Goal: Task Accomplishment & Management: Complete application form

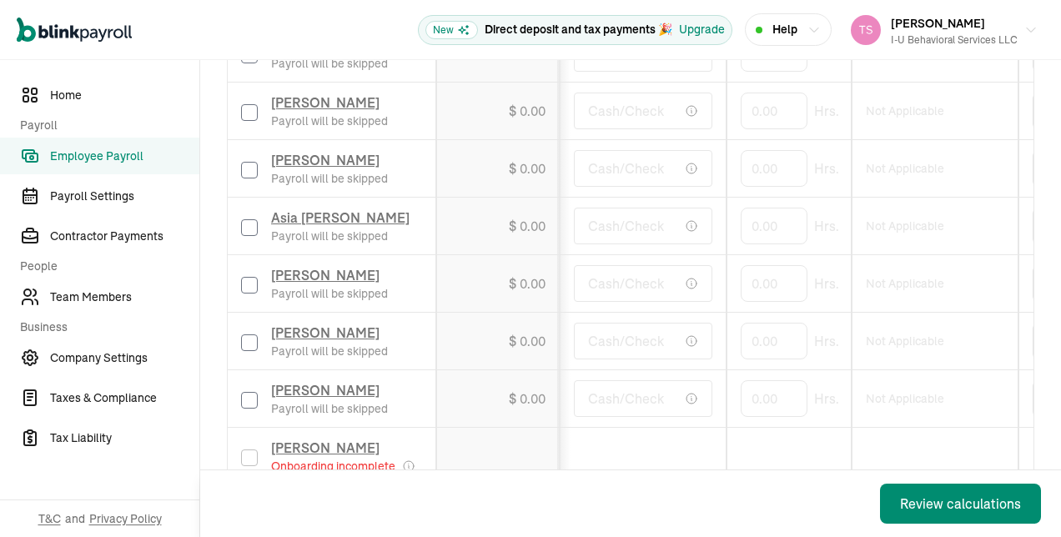
scroll to position [1846, 0]
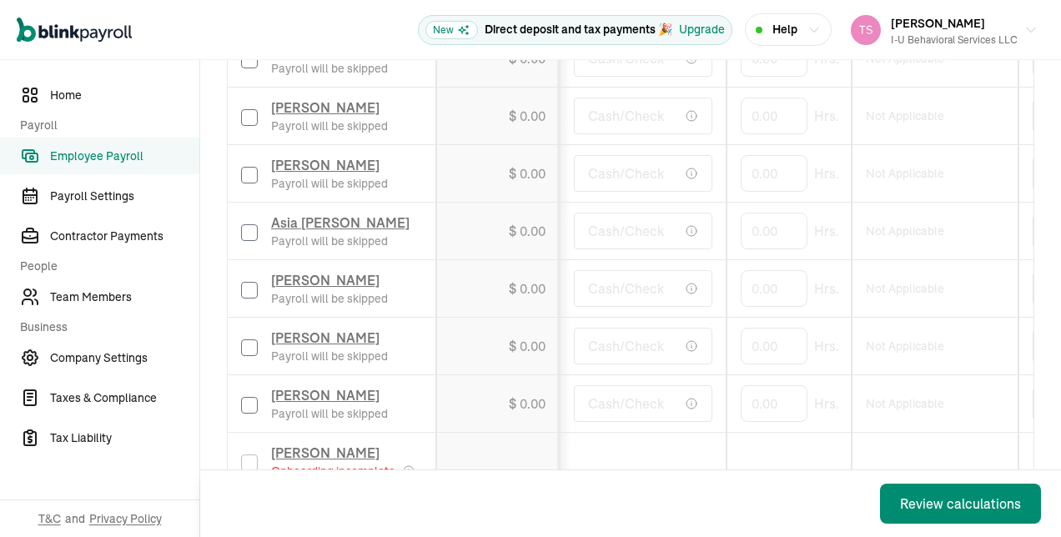
click at [250, 282] on input "checkbox" at bounding box center [249, 290] width 17 height 17
checkbox input "true"
type input "50"
click at [655, 225] on td "Cash/Check" at bounding box center [643, 232] width 167 height 58
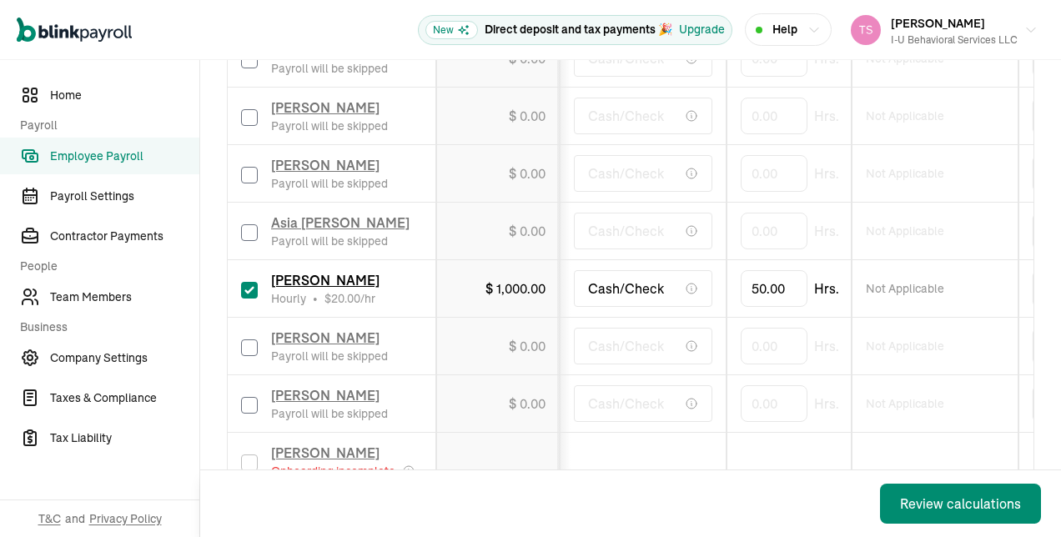
scroll to position [1923, 0]
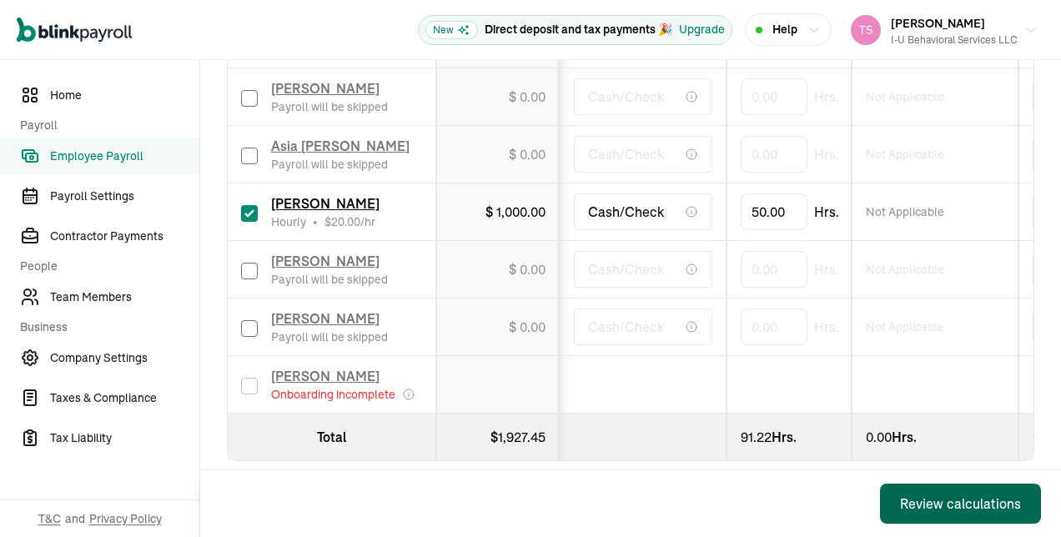
click at [928, 505] on div "Review calculations" at bounding box center [960, 504] width 121 height 20
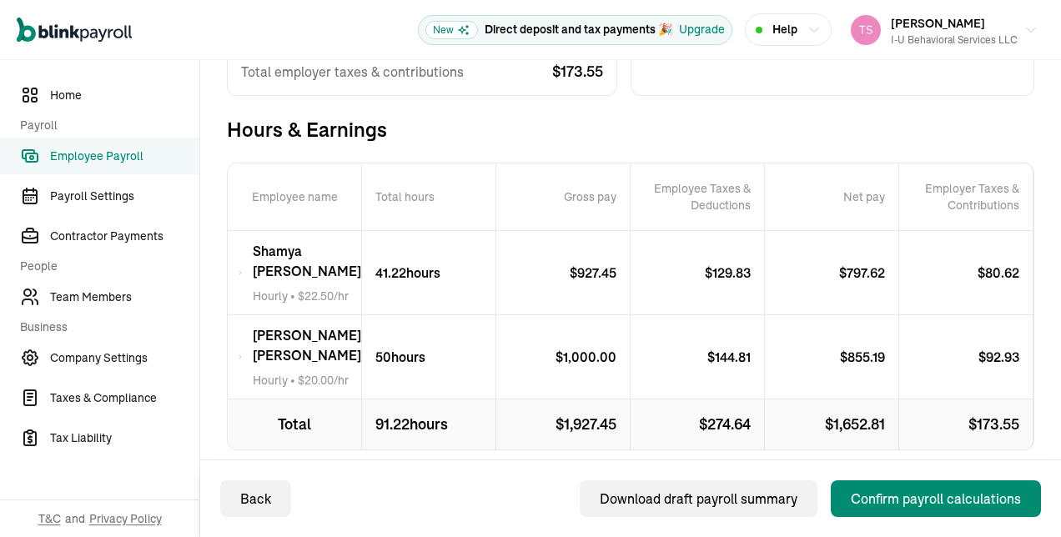
scroll to position [268, 0]
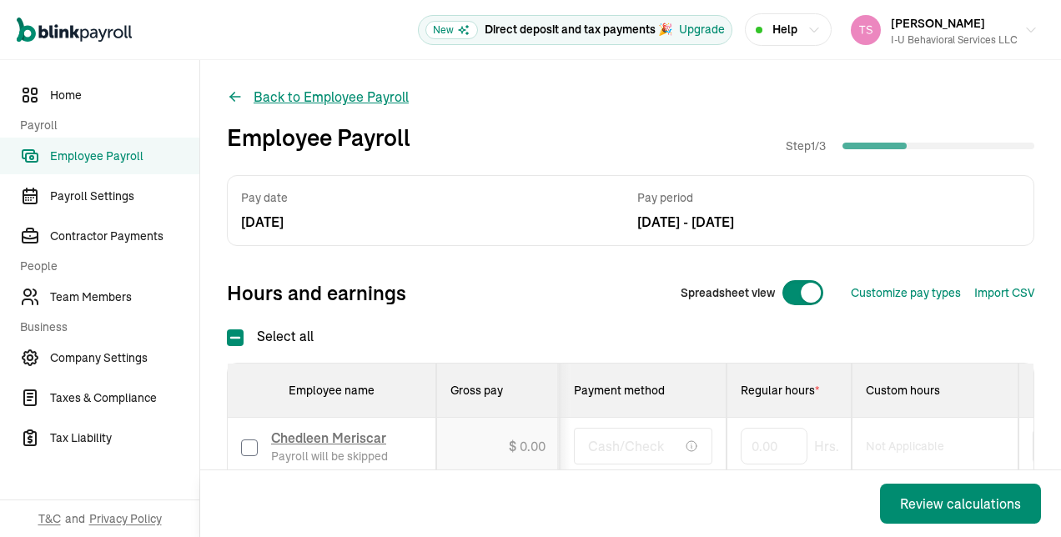
click at [235, 99] on icon at bounding box center [235, 96] width 17 height 17
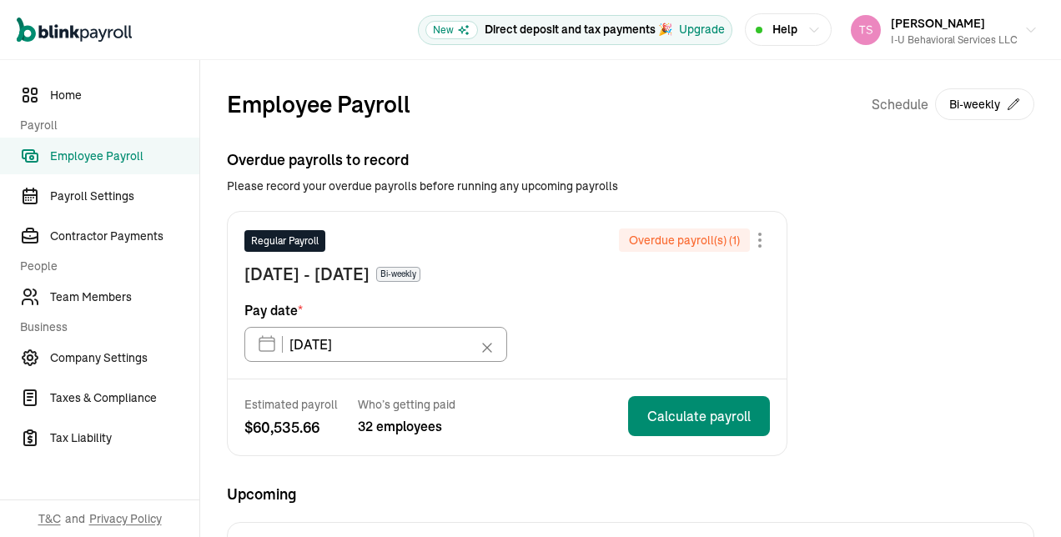
click at [253, 57] on div "Open main menu New Direct deposit and tax payments 🎉 Upgrade Help [PERSON_NAME]…" at bounding box center [530, 30] width 1061 height 60
click at [464, 208] on div "Overdue payrolls to record Please record your overdue payrolls before running a…" at bounding box center [630, 302] width 807 height 308
click at [143, 295] on span "Team Members" at bounding box center [124, 298] width 149 height 18
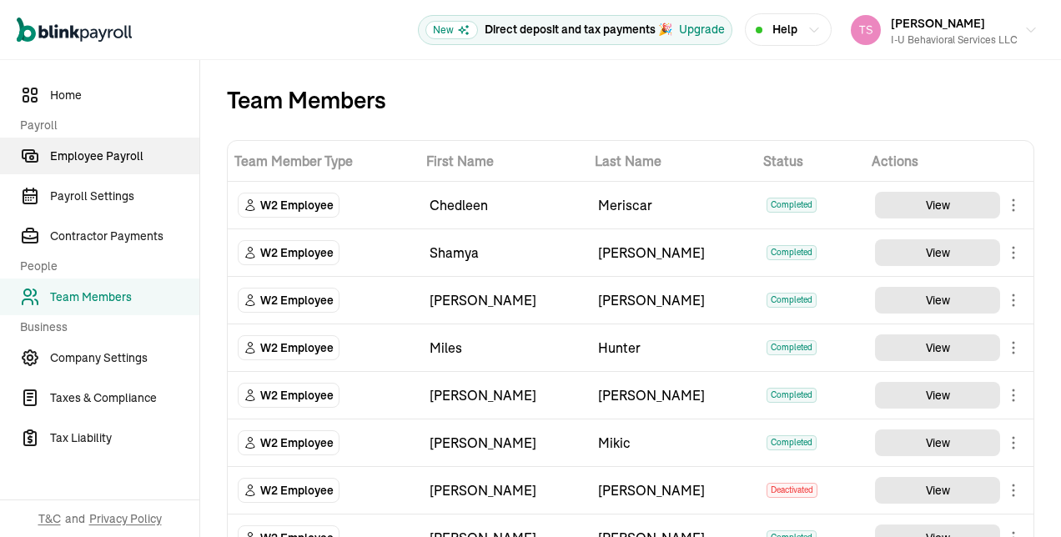
click at [98, 162] on span "Employee Payroll" at bounding box center [124, 157] width 149 height 18
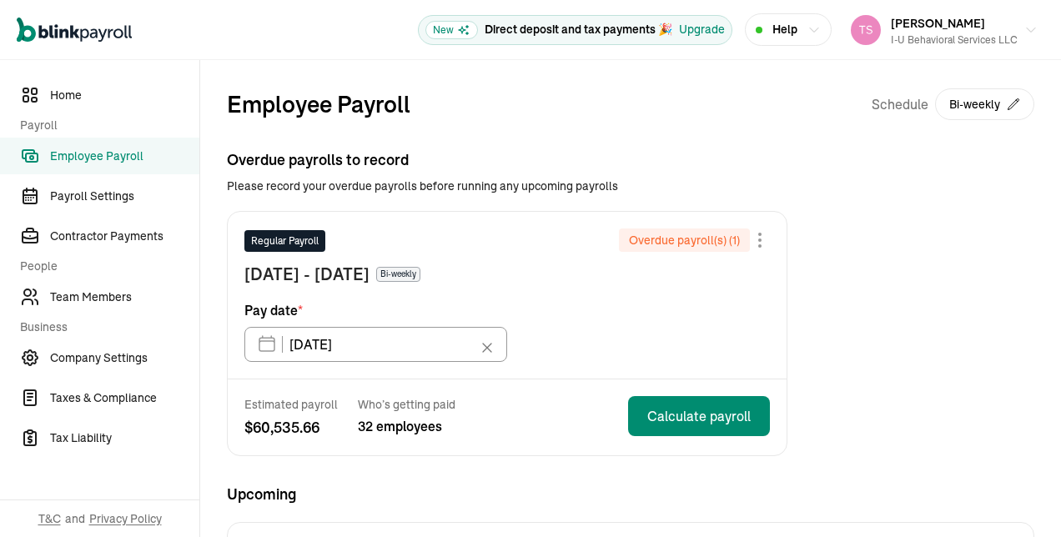
type input "[DATE]"
click at [149, 199] on span "Payroll Settings" at bounding box center [124, 197] width 149 height 18
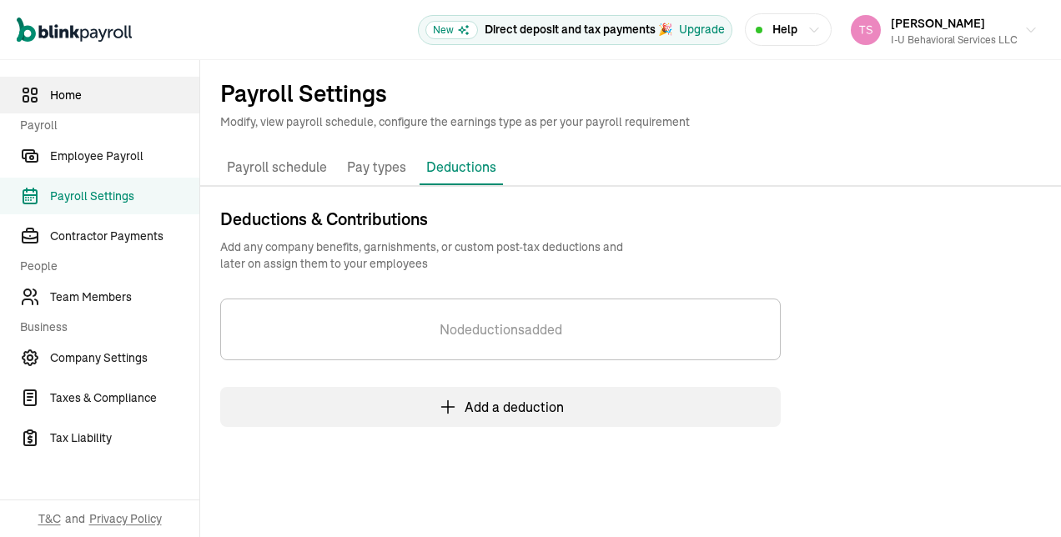
click at [85, 83] on link "Home" at bounding box center [99, 95] width 199 height 37
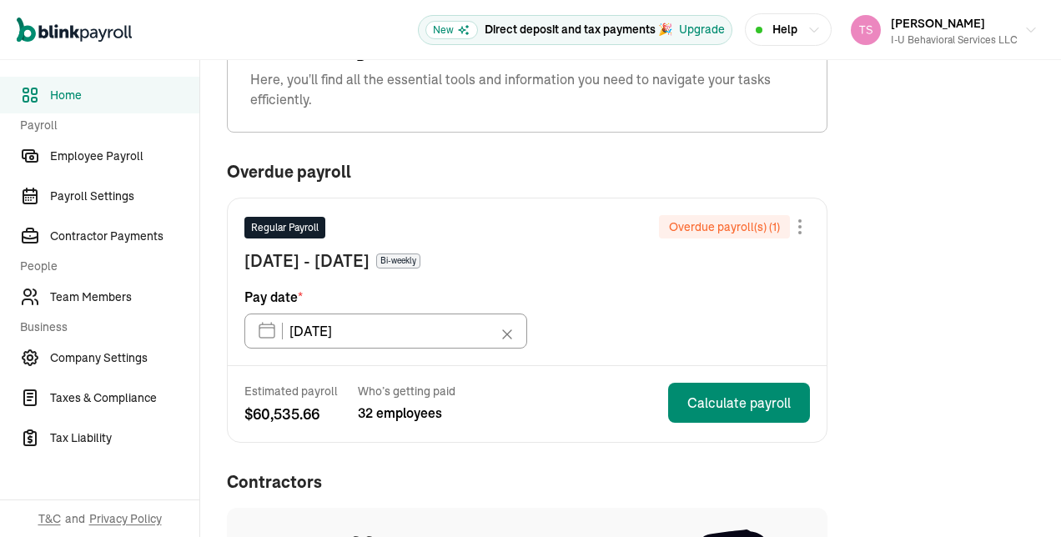
scroll to position [76, 0]
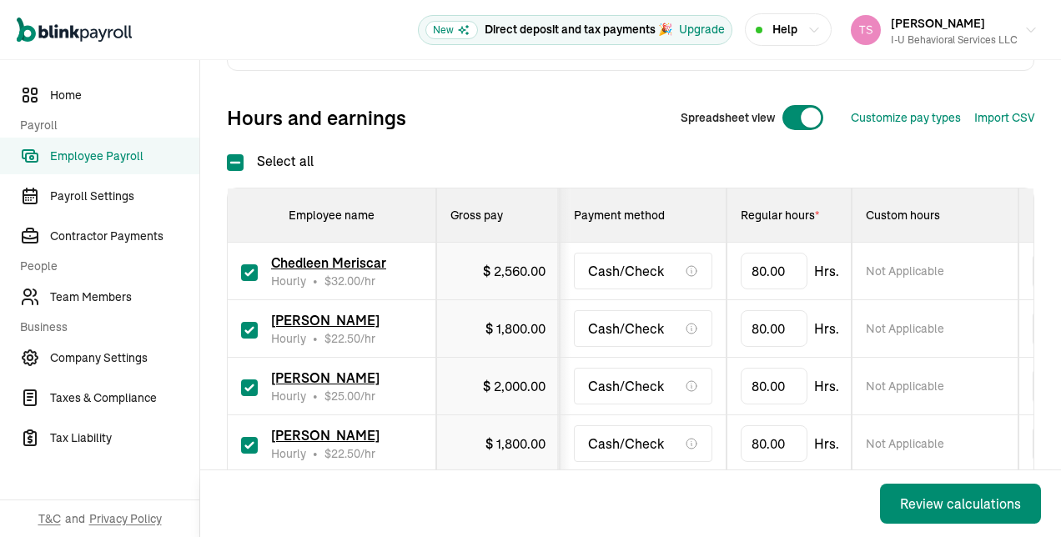
scroll to position [187, 0]
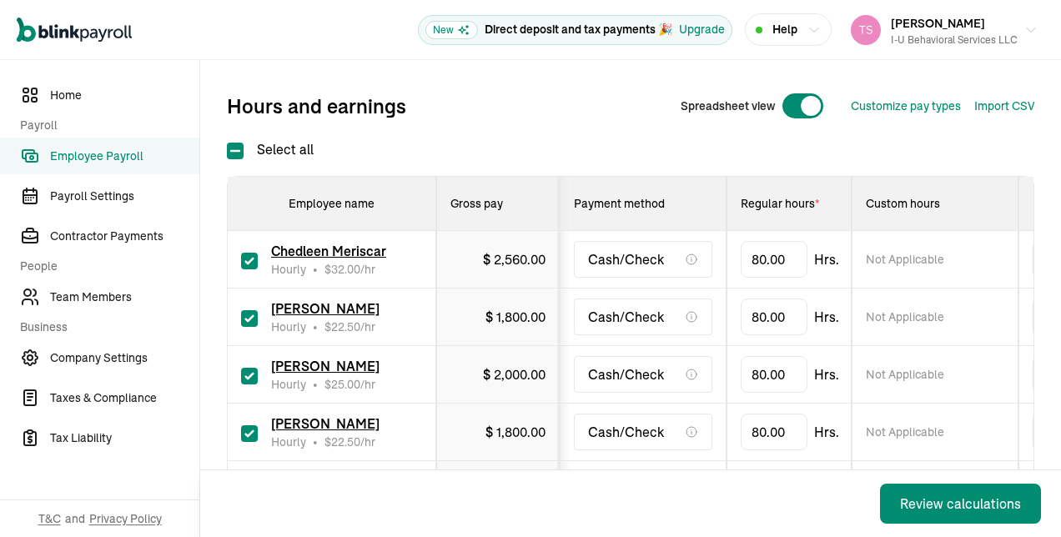
click at [247, 255] on input "checkbox" at bounding box center [249, 261] width 17 height 17
checkbox input "false"
type input "0.00"
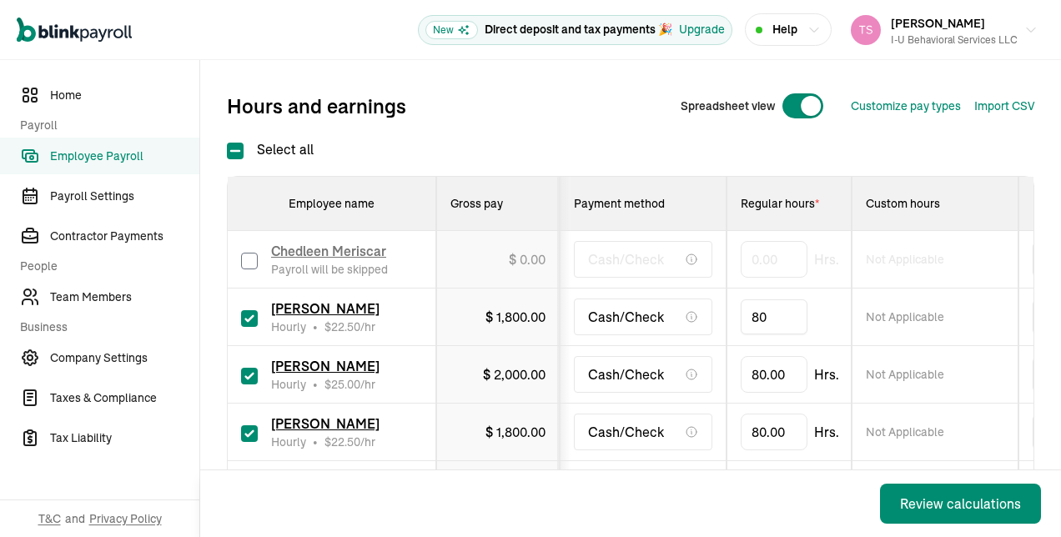
click at [767, 319] on input "80" at bounding box center [773, 316] width 67 height 35
type input "41.22"
click at [665, 477] on div "Back Review calculations" at bounding box center [630, 503] width 861 height 67
click at [248, 383] on div "[PERSON_NAME] Hourly • $ 25.00 /hr" at bounding box center [331, 374] width 181 height 37
click at [248, 375] on input "checkbox" at bounding box center [249, 376] width 17 height 17
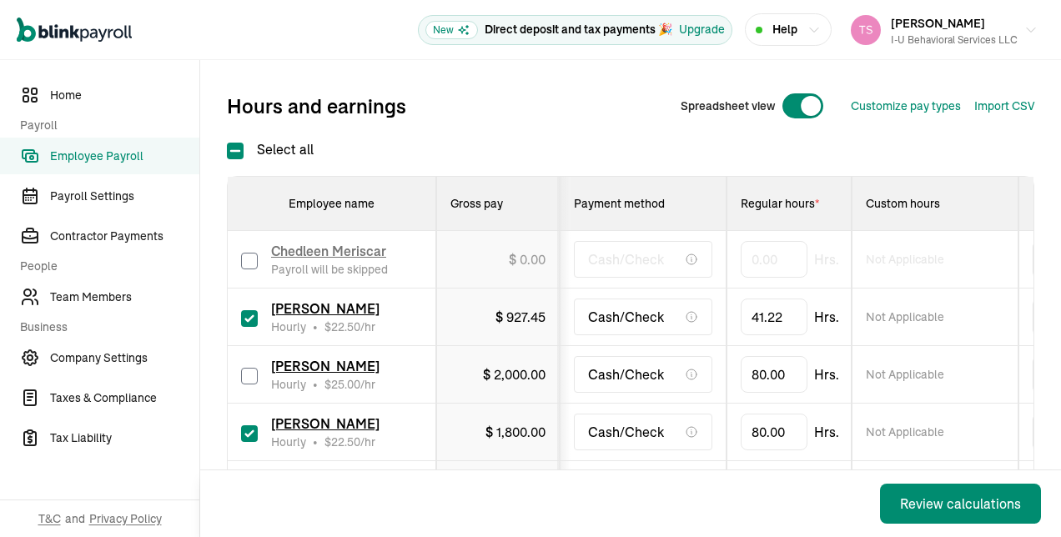
checkbox input "false"
type input "0.00"
click at [248, 439] on input "checkbox" at bounding box center [249, 433] width 17 height 17
checkbox input "false"
type input "0.00"
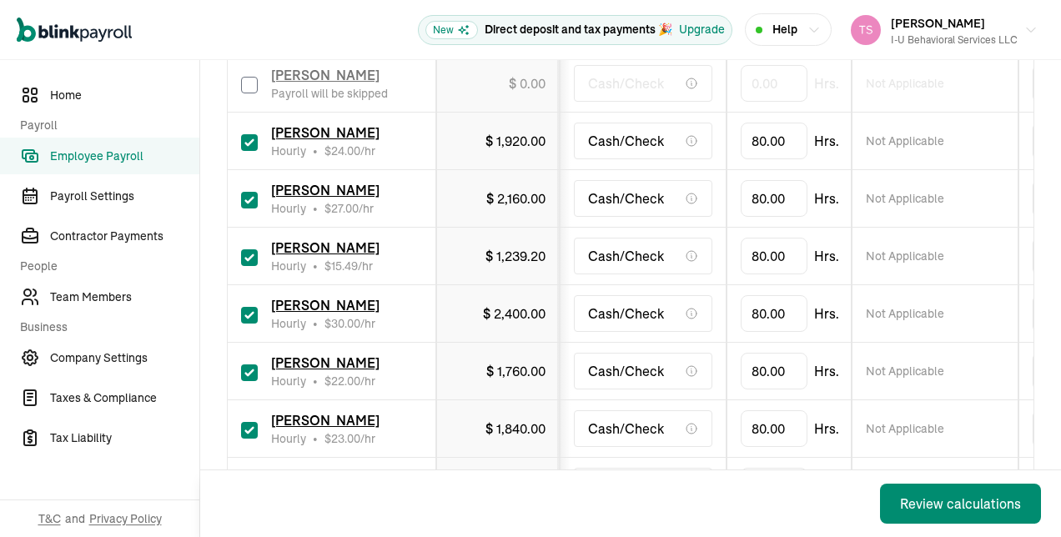
scroll to position [546, 0]
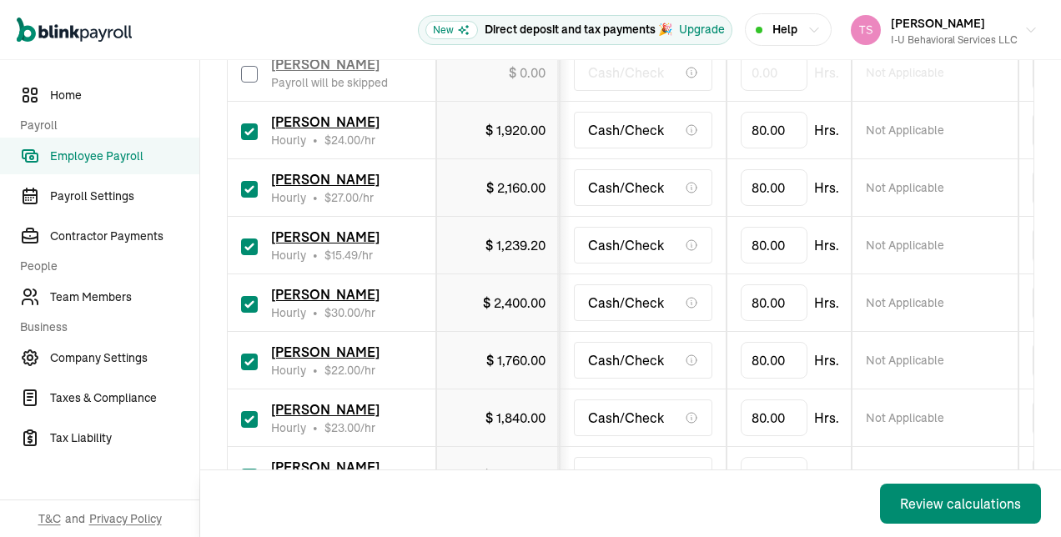
click at [254, 123] on input "checkbox" at bounding box center [249, 131] width 17 height 17
checkbox input "false"
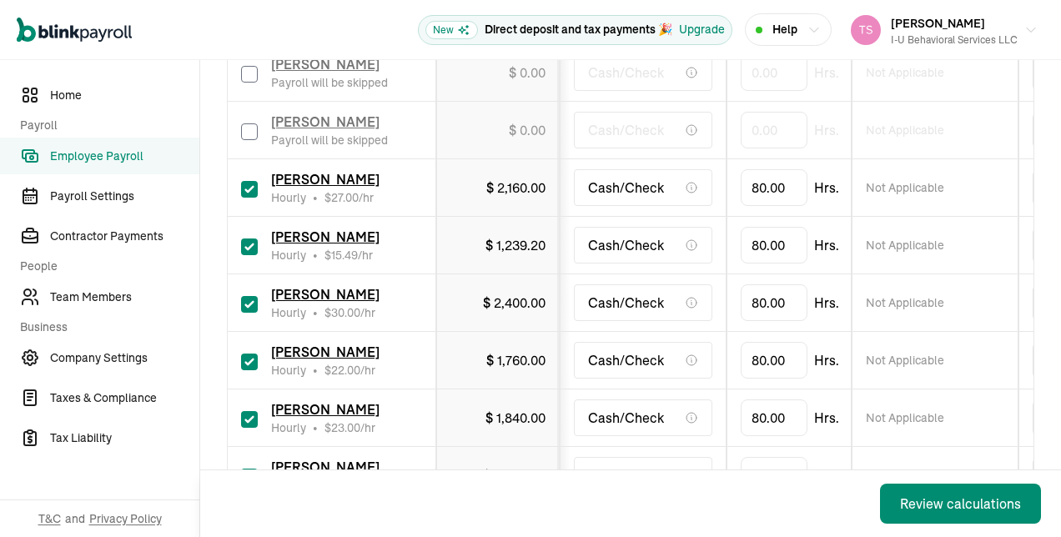
type input "0.00"
click at [255, 182] on input "checkbox" at bounding box center [249, 189] width 17 height 17
checkbox input "false"
type input "0.00"
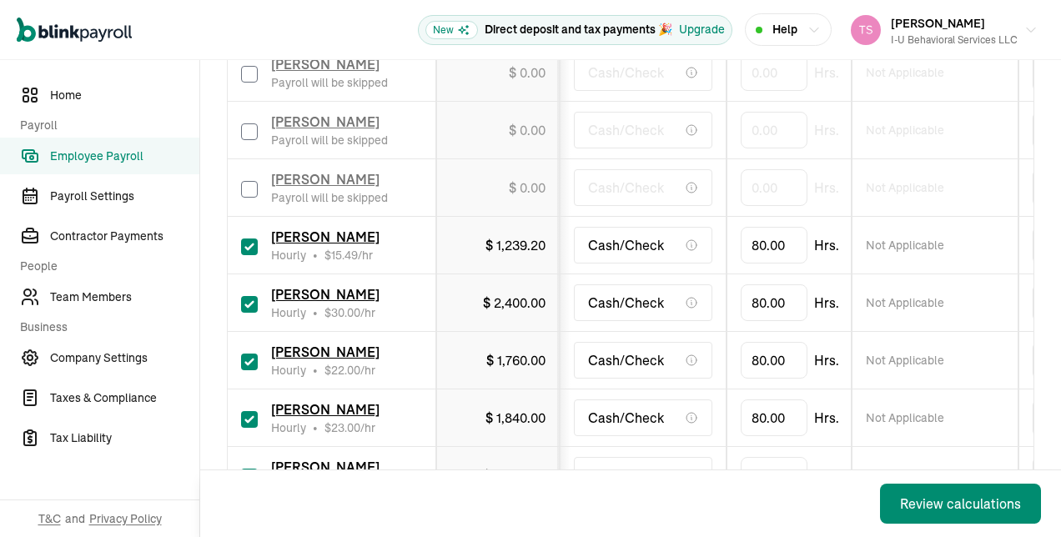
click at [255, 244] on input "checkbox" at bounding box center [249, 246] width 17 height 17
checkbox input "false"
type input "0.00"
click at [253, 299] on input "checkbox" at bounding box center [249, 304] width 17 height 17
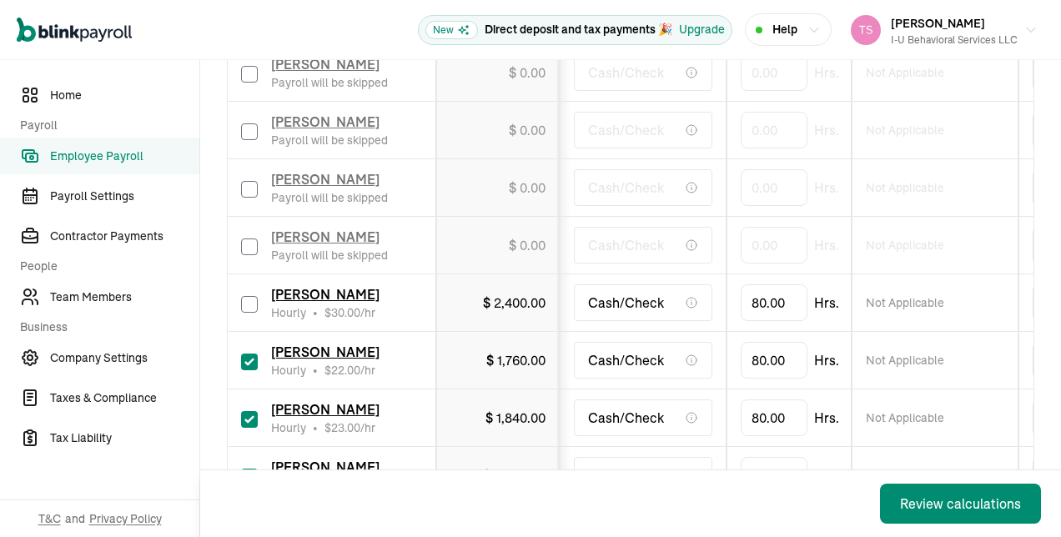
checkbox input "false"
type input "0.00"
click at [252, 350] on label at bounding box center [249, 360] width 17 height 20
click at [252, 354] on input "checkbox" at bounding box center [249, 362] width 17 height 17
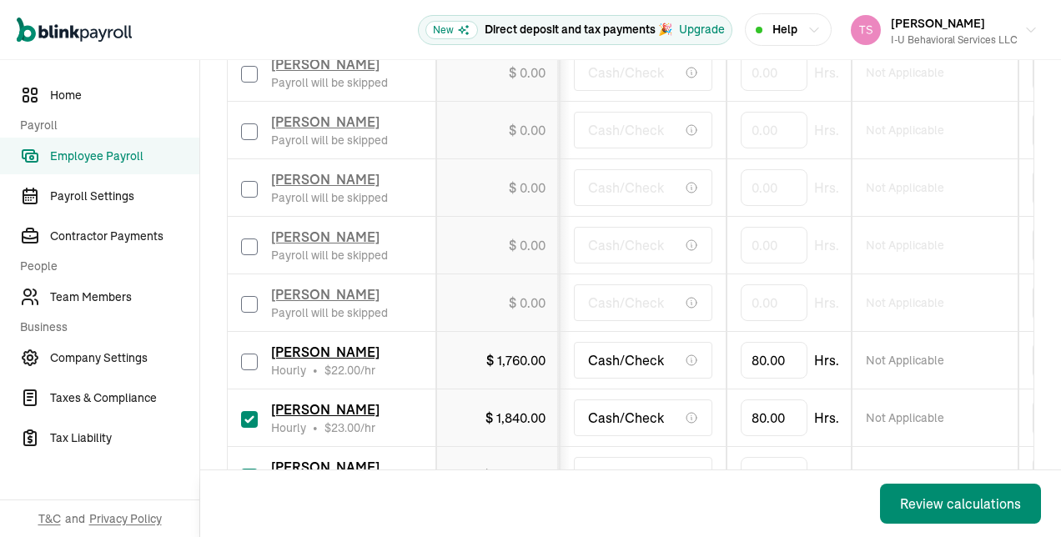
checkbox input "false"
type input "0.00"
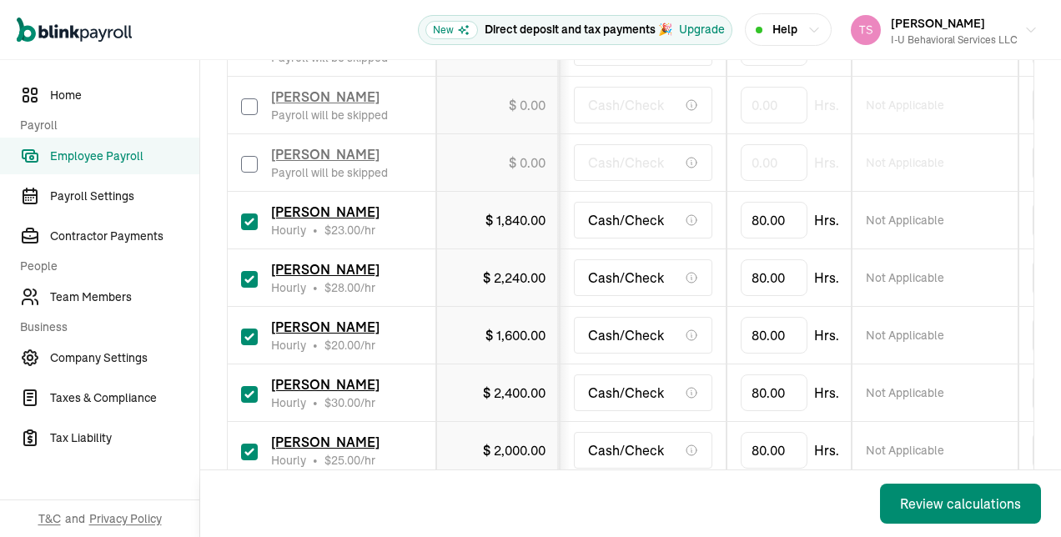
scroll to position [746, 0]
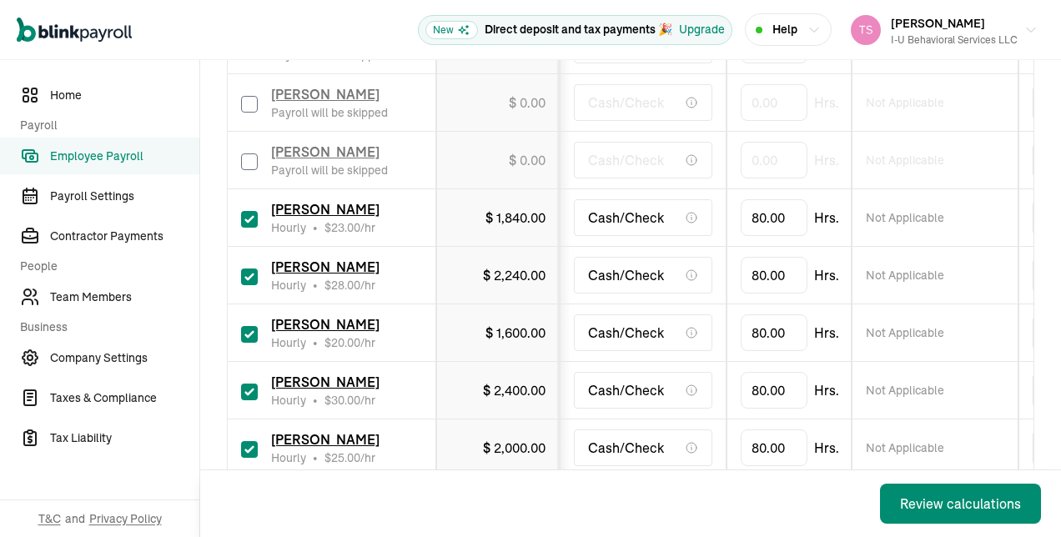
click at [243, 214] on input "checkbox" at bounding box center [249, 219] width 17 height 17
checkbox input "false"
type input "0.00"
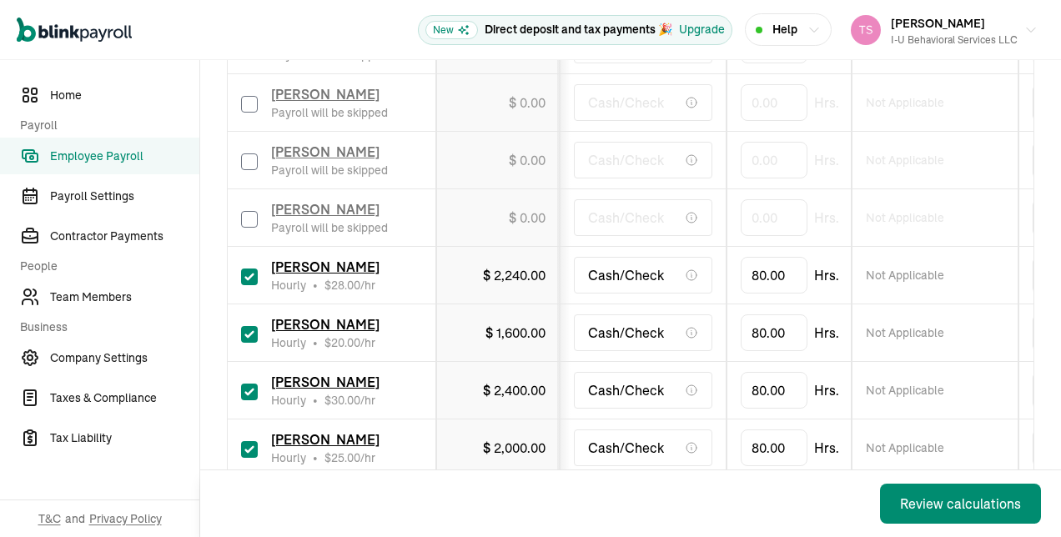
click at [254, 274] on input "checkbox" at bounding box center [249, 276] width 17 height 17
checkbox input "false"
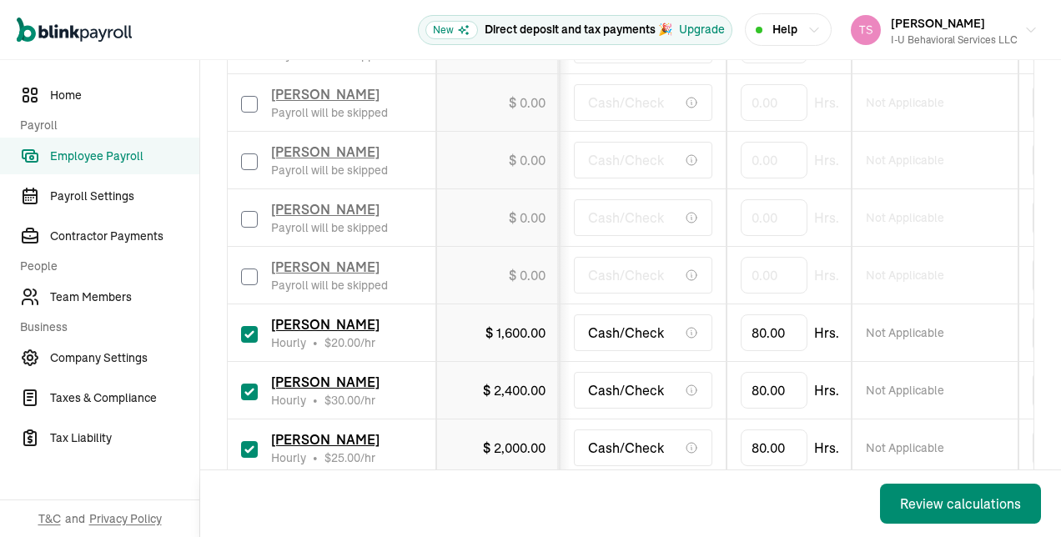
type input "0.00"
click at [257, 334] on input "checkbox" at bounding box center [249, 334] width 17 height 17
checkbox input "false"
type input "0.00"
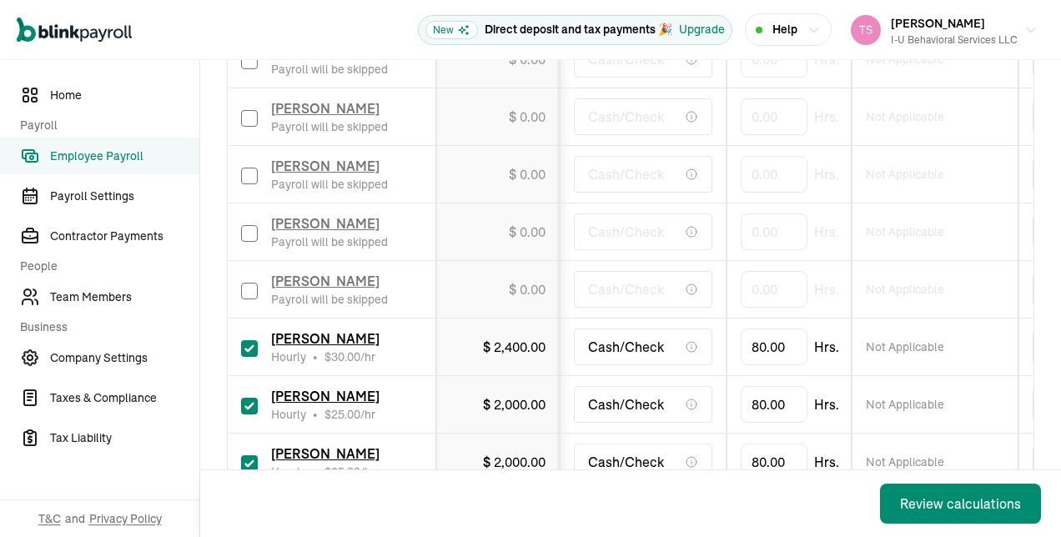
scroll to position [902, 0]
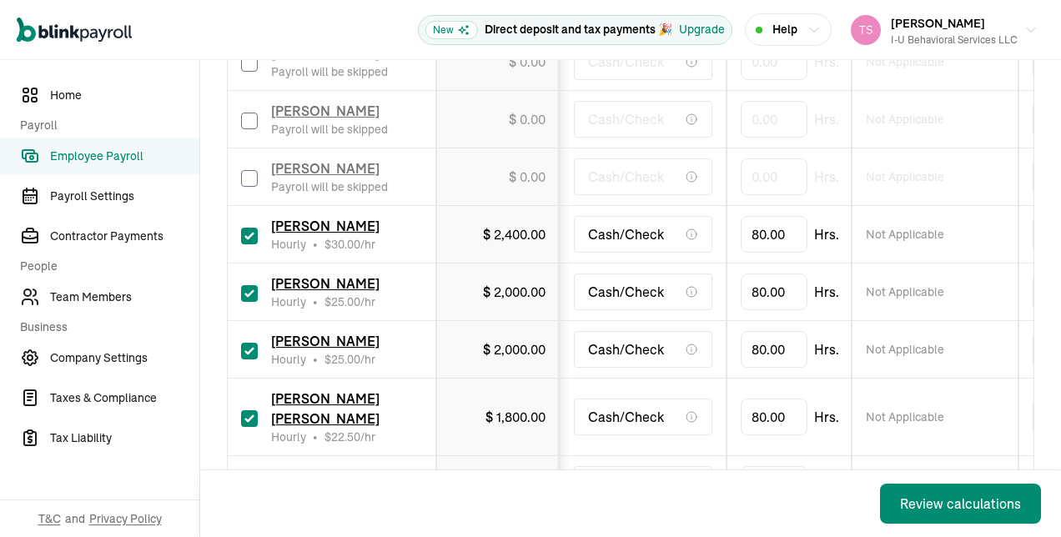
click at [250, 233] on input "checkbox" at bounding box center [249, 236] width 17 height 17
checkbox input "false"
type input "0.00"
click at [272, 285] on span "[PERSON_NAME]" at bounding box center [325, 283] width 108 height 17
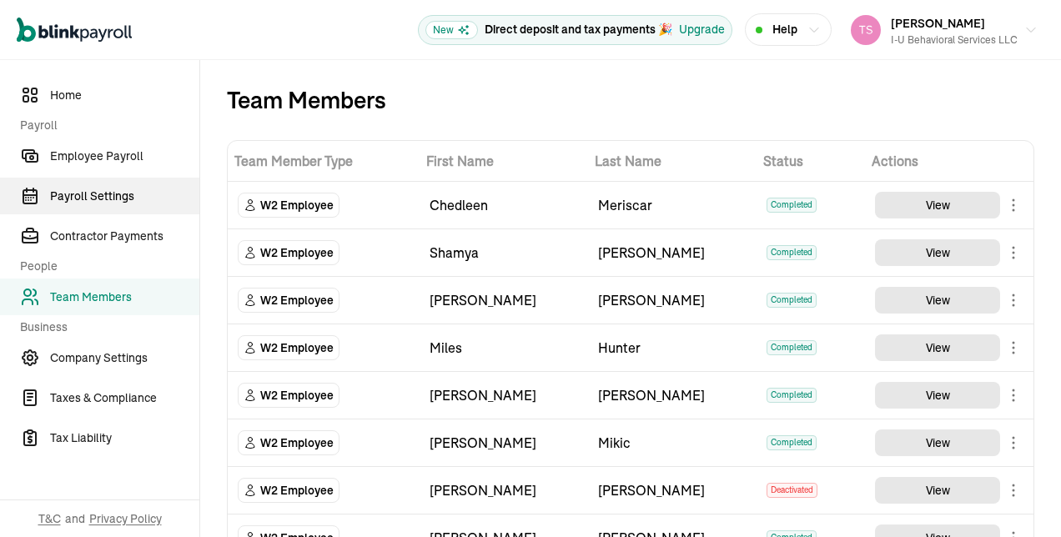
click at [108, 200] on span "Payroll Settings" at bounding box center [124, 197] width 149 height 18
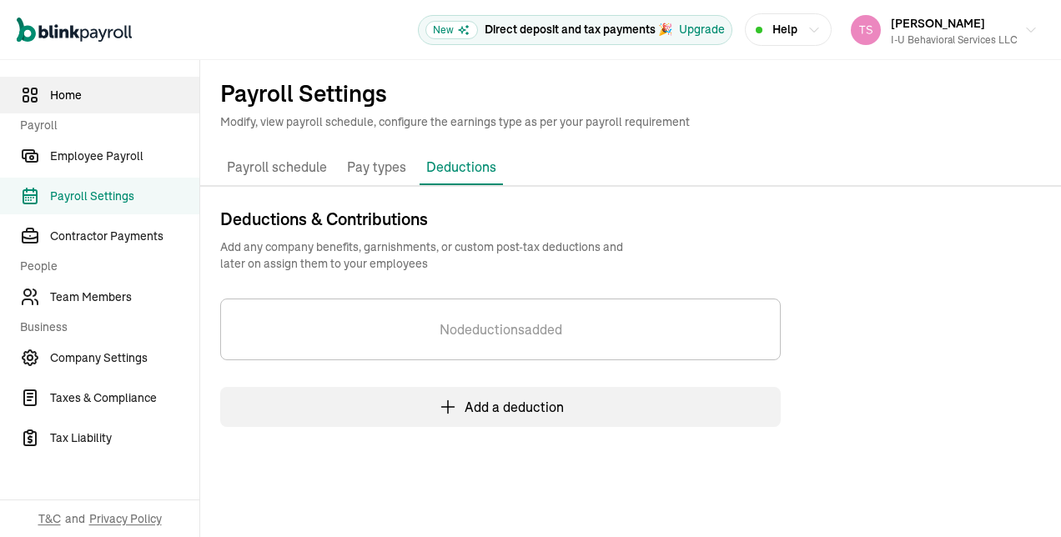
click at [88, 95] on span "Home" at bounding box center [124, 96] width 149 height 18
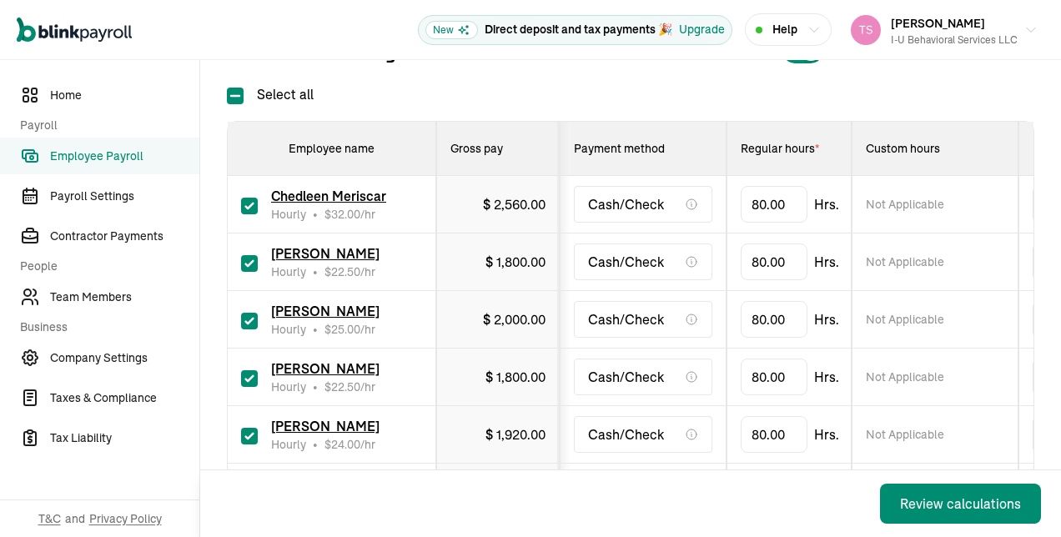
scroll to position [263, 0]
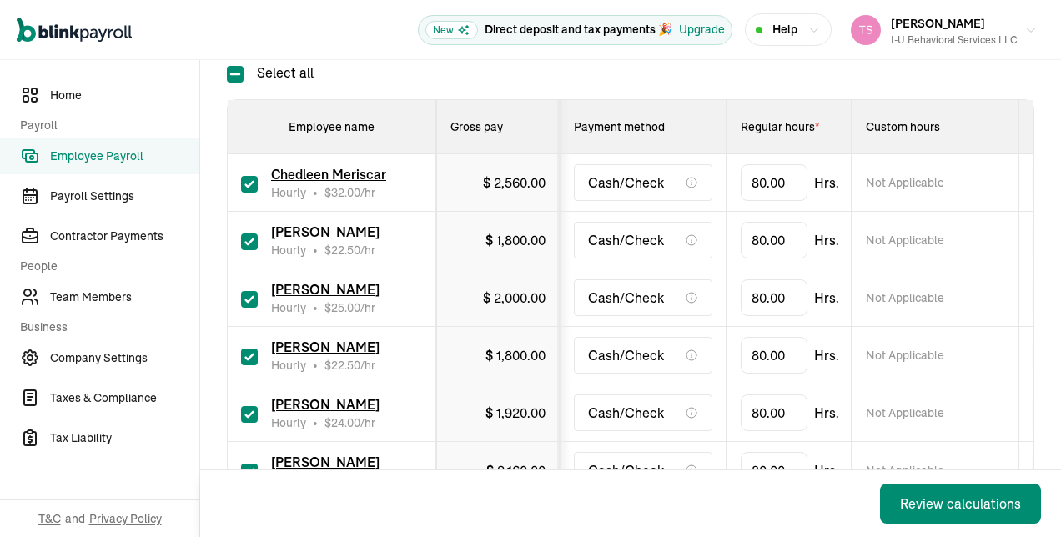
click at [247, 179] on input "checkbox" at bounding box center [249, 184] width 17 height 17
checkbox input "false"
type input "0.00"
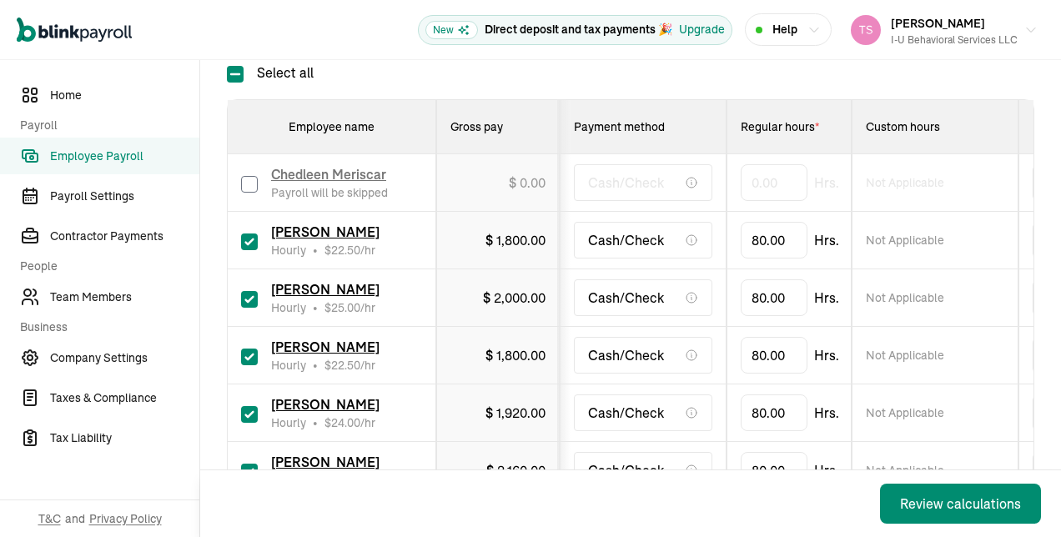
click at [252, 293] on input "checkbox" at bounding box center [249, 299] width 17 height 17
checkbox input "false"
type input "0.00"
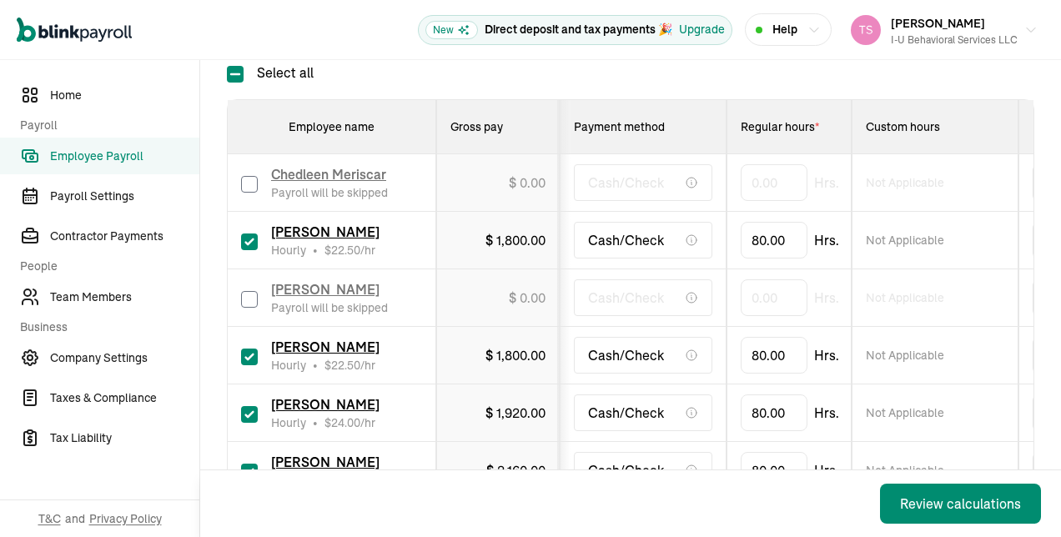
click at [253, 352] on input "checkbox" at bounding box center [249, 357] width 17 height 17
checkbox input "false"
type input "0.00"
click at [252, 415] on input "checkbox" at bounding box center [249, 414] width 17 height 17
checkbox input "false"
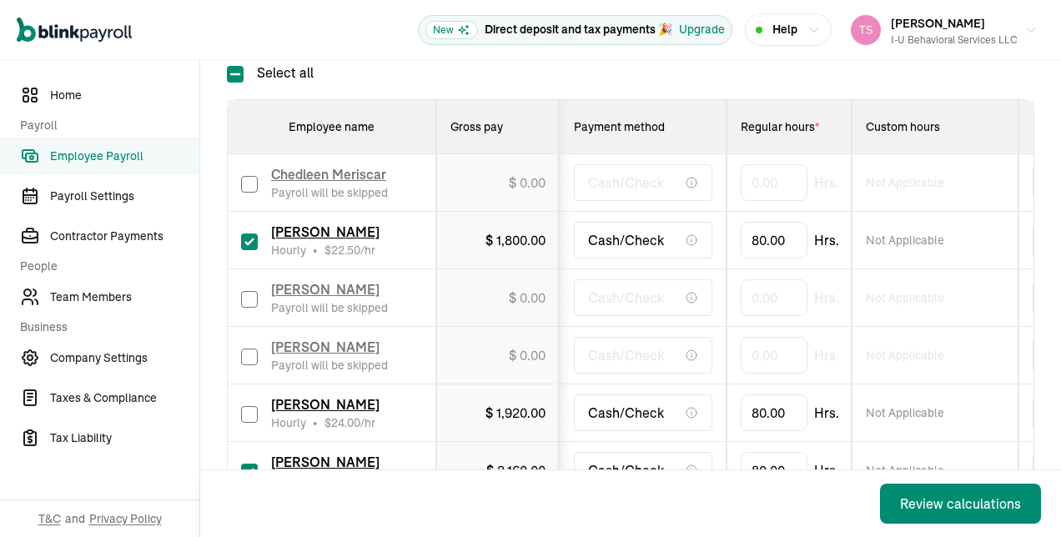
type input "0.00"
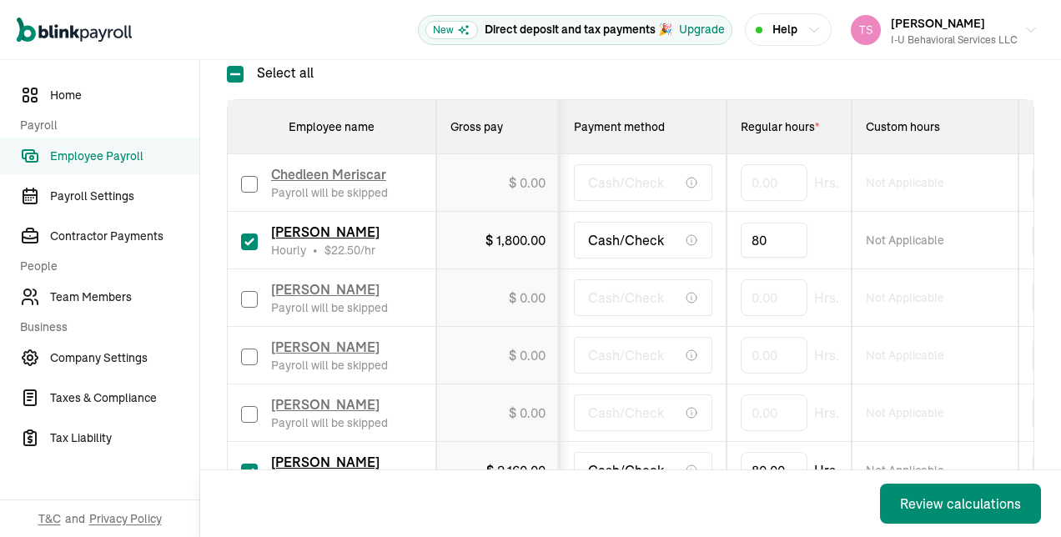
click at [774, 232] on input "80" at bounding box center [773, 240] width 67 height 35
type input "41.22"
click at [560, 309] on td "$ 0.00" at bounding box center [497, 298] width 123 height 58
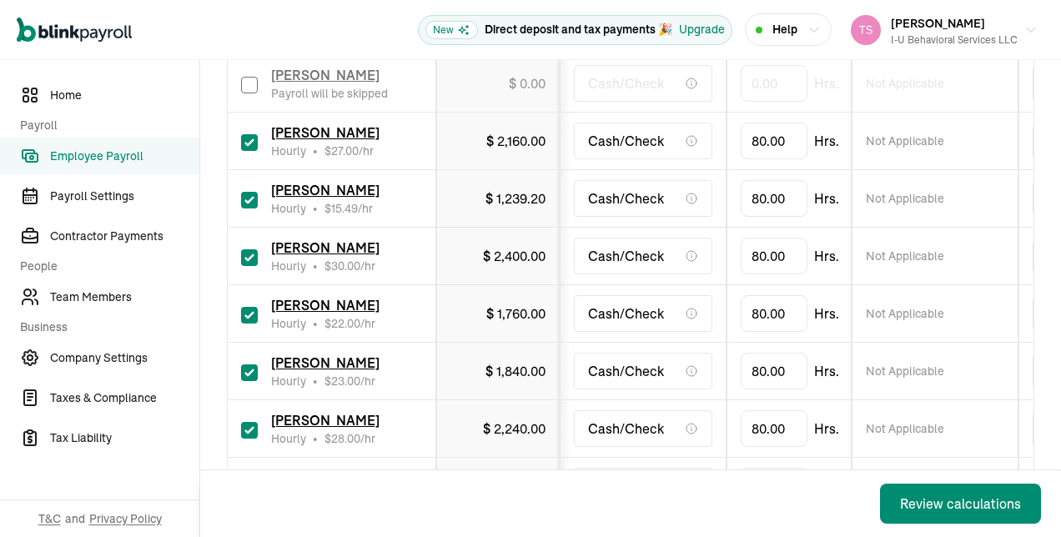
scroll to position [601, 0]
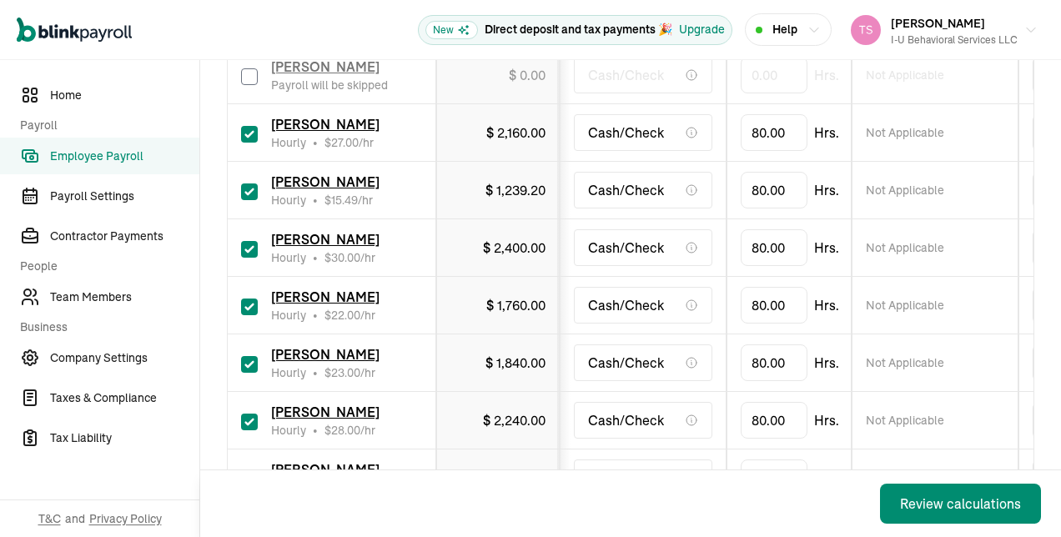
click at [243, 131] on input "checkbox" at bounding box center [249, 134] width 17 height 17
checkbox input "false"
type input "0.00"
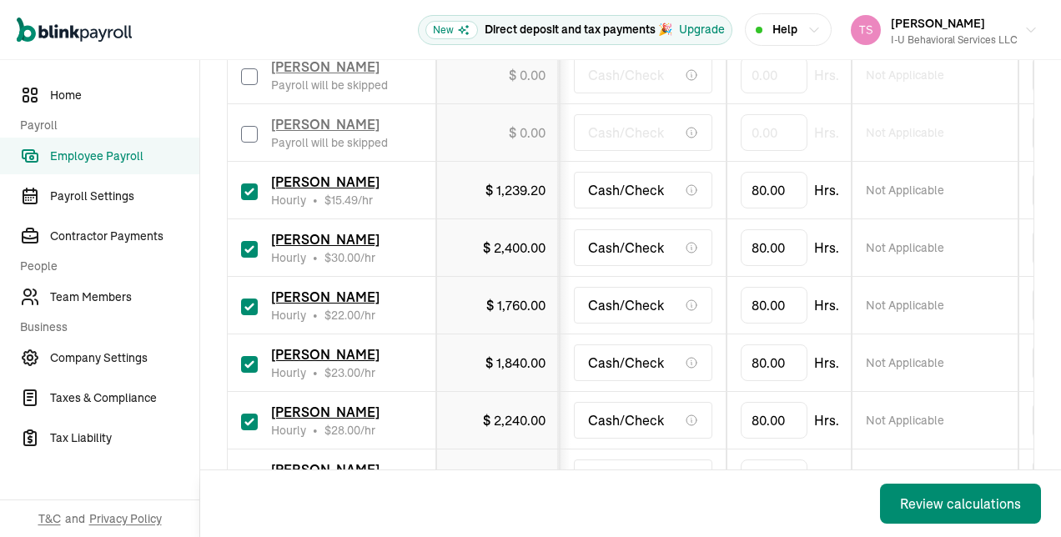
click at [249, 190] on input "checkbox" at bounding box center [249, 191] width 17 height 17
checkbox input "false"
type input "0.00"
click at [247, 241] on input "checkbox" at bounding box center [249, 249] width 17 height 17
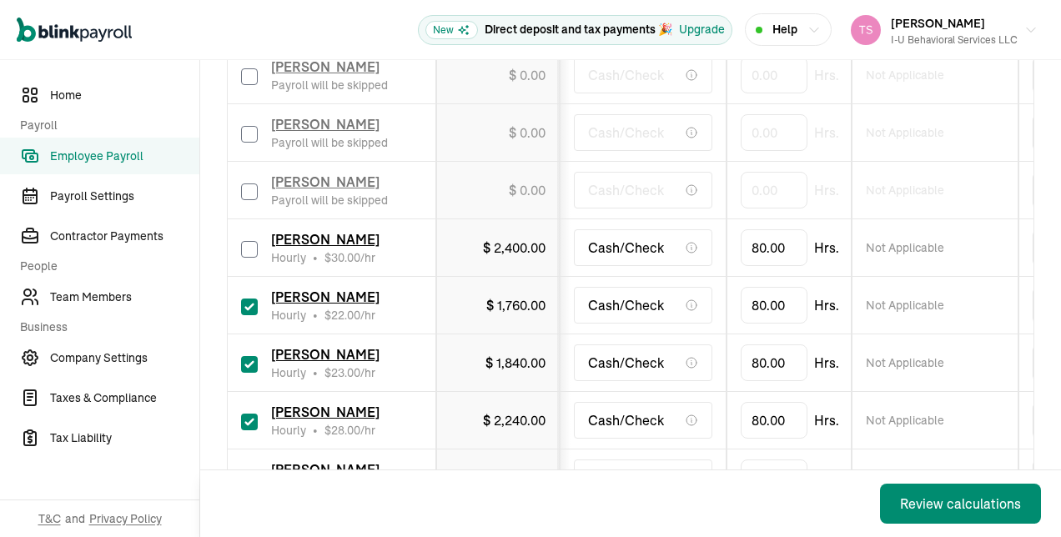
checkbox input "false"
type input "0.00"
click at [247, 301] on input "checkbox" at bounding box center [249, 307] width 17 height 17
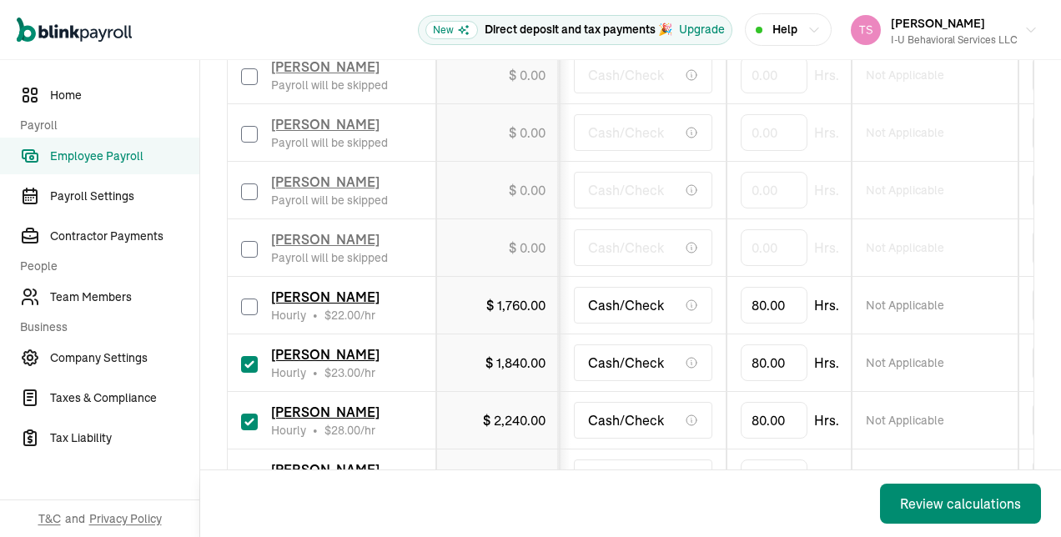
checkbox input "false"
type input "0.00"
click at [250, 364] on input "checkbox" at bounding box center [249, 364] width 17 height 17
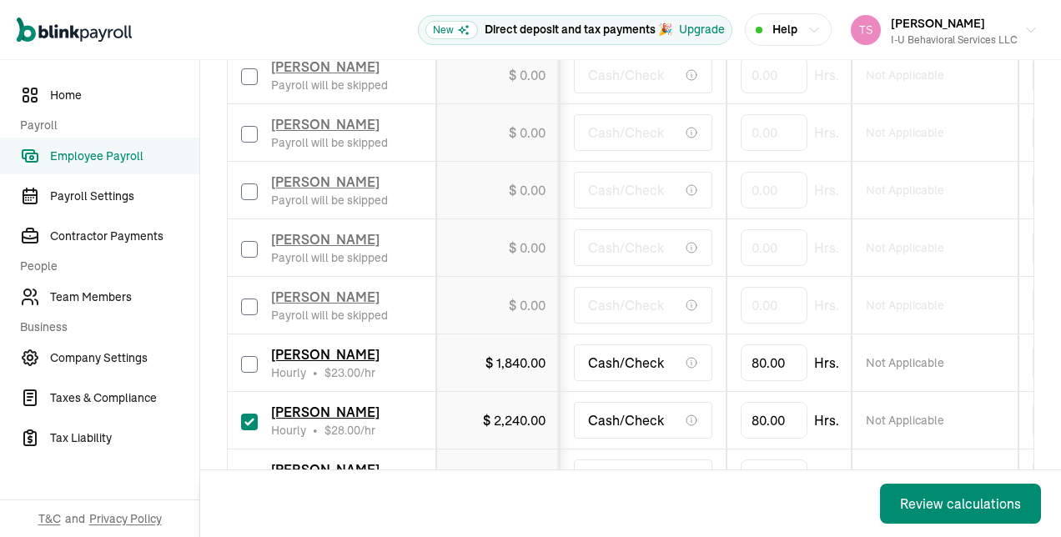
checkbox input "false"
type input "0.00"
click at [246, 424] on input "checkbox" at bounding box center [249, 422] width 17 height 17
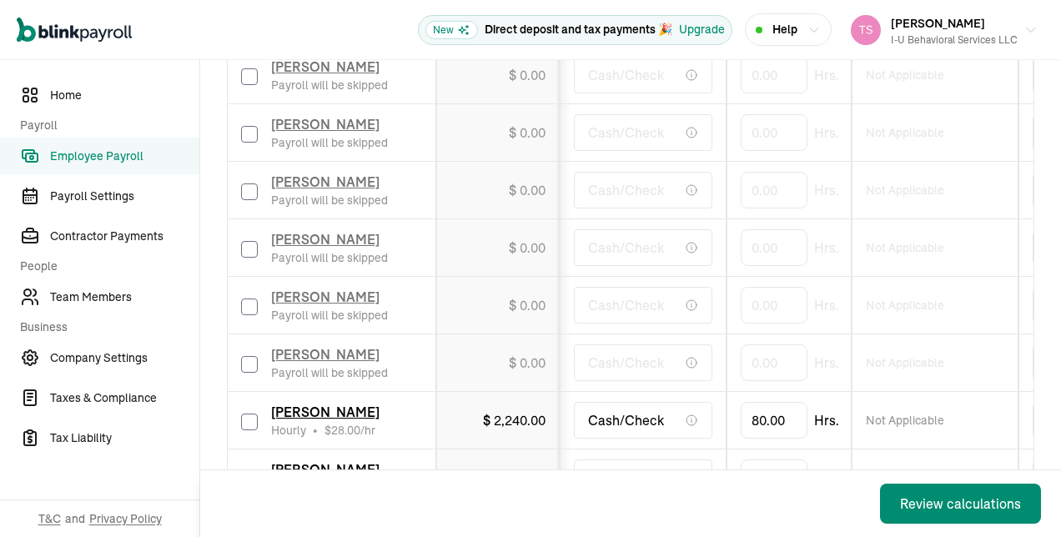
checkbox input "false"
type input "0.00"
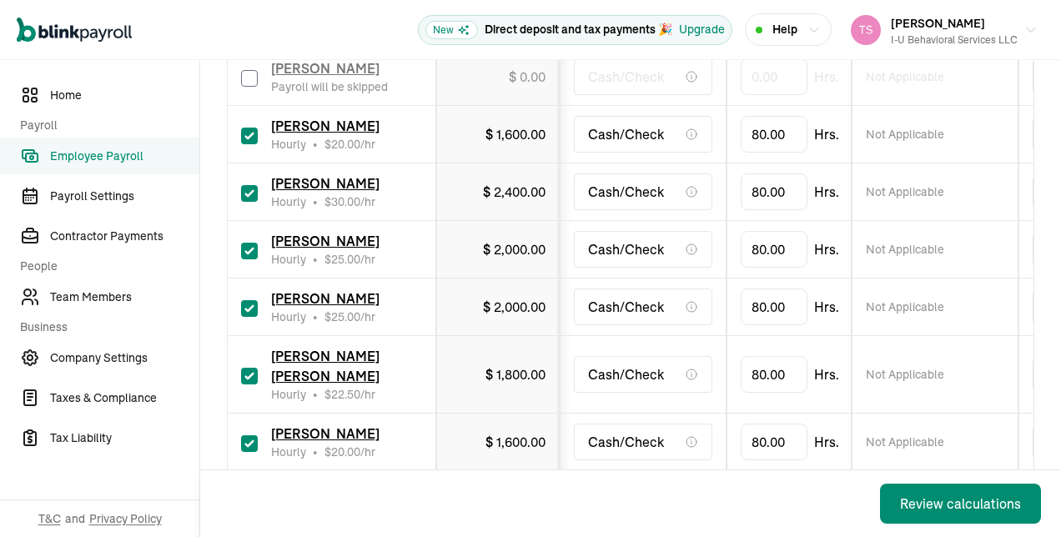
scroll to position [953, 0]
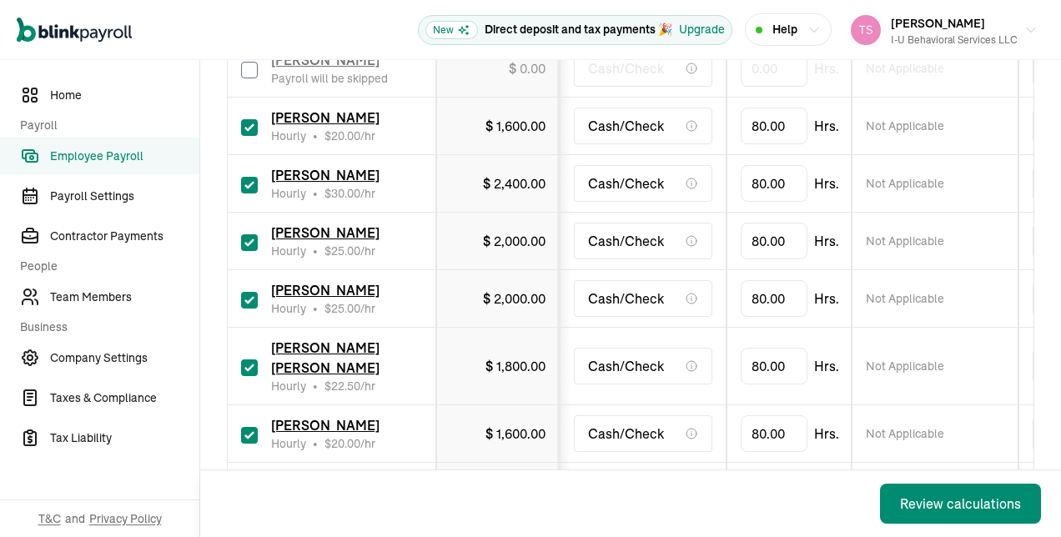
click at [253, 119] on input "checkbox" at bounding box center [249, 127] width 17 height 17
checkbox input "false"
type input "0.00"
click at [249, 184] on input "checkbox" at bounding box center [249, 185] width 17 height 17
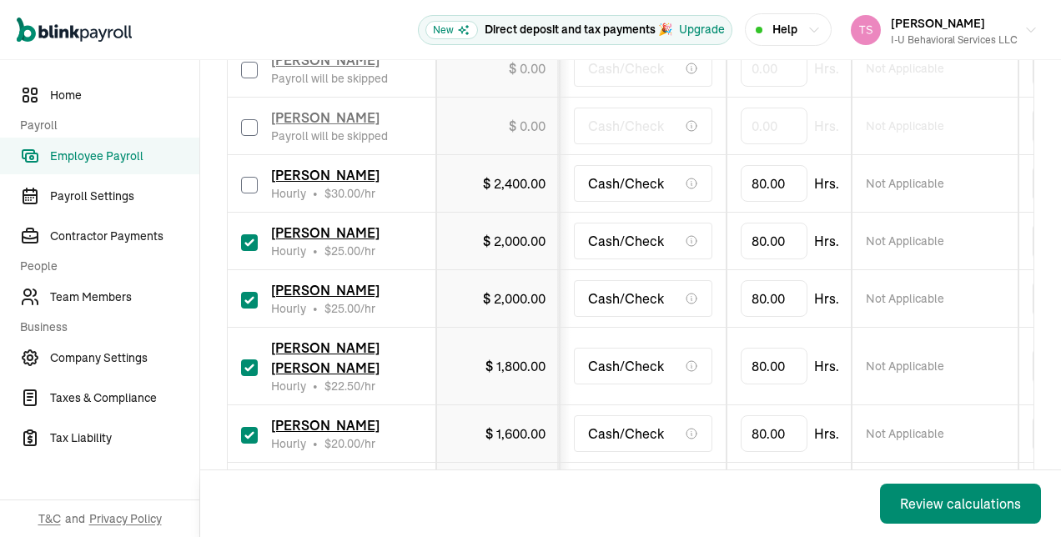
checkbox input "false"
type input "0.00"
click at [250, 236] on input "checkbox" at bounding box center [249, 242] width 17 height 17
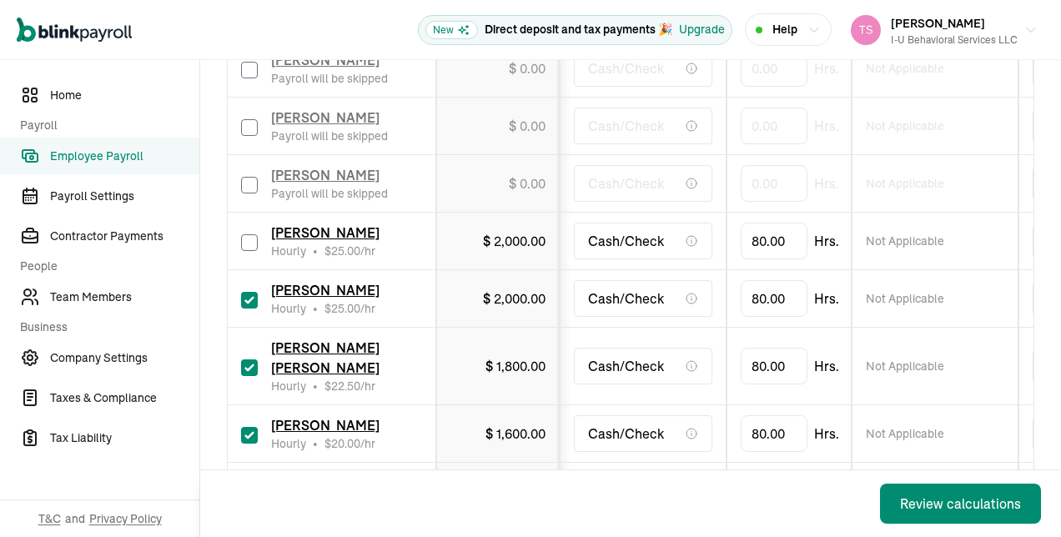
checkbox input "false"
type input "0.00"
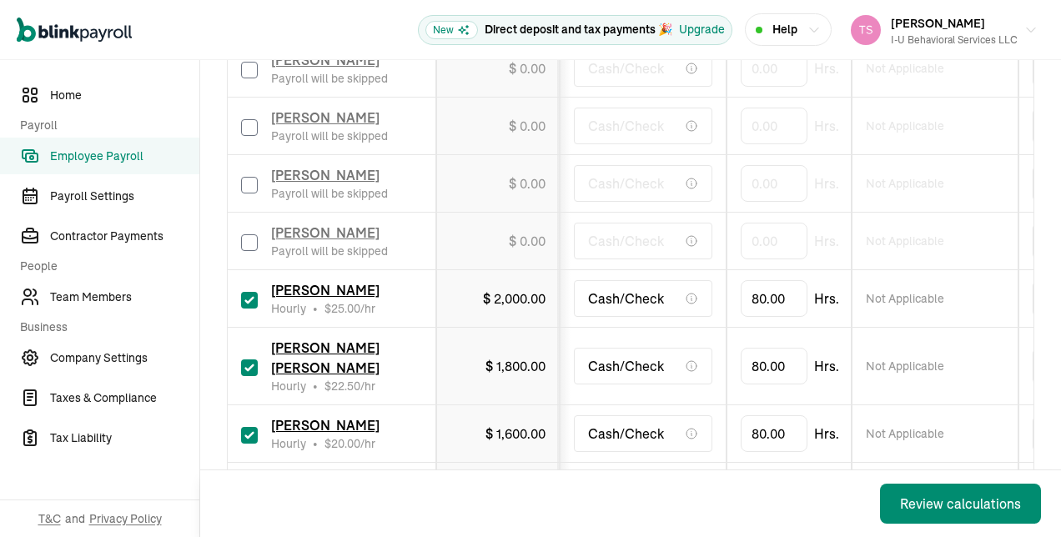
click at [253, 292] on input "checkbox" at bounding box center [249, 300] width 17 height 17
checkbox input "false"
type input "0.00"
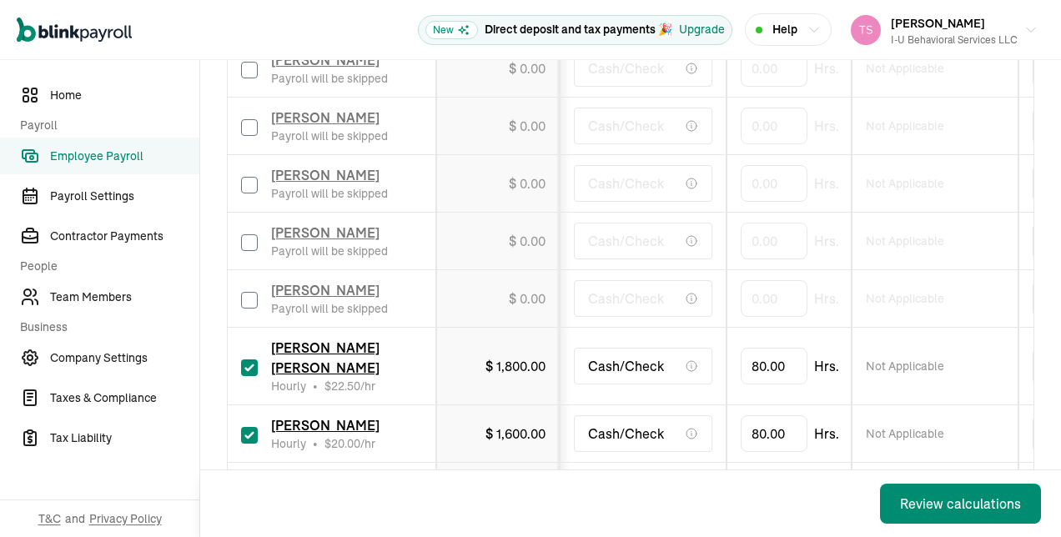
click at [248, 359] on input "checkbox" at bounding box center [249, 367] width 17 height 17
checkbox input "false"
type input "0.00"
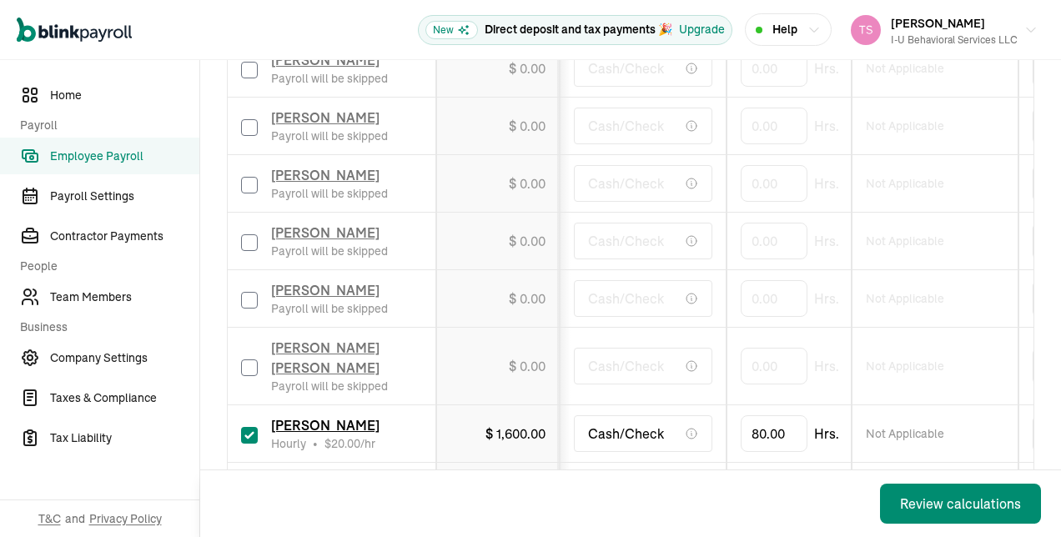
click at [248, 427] on input "checkbox" at bounding box center [249, 435] width 17 height 17
checkbox input "false"
type input "0.00"
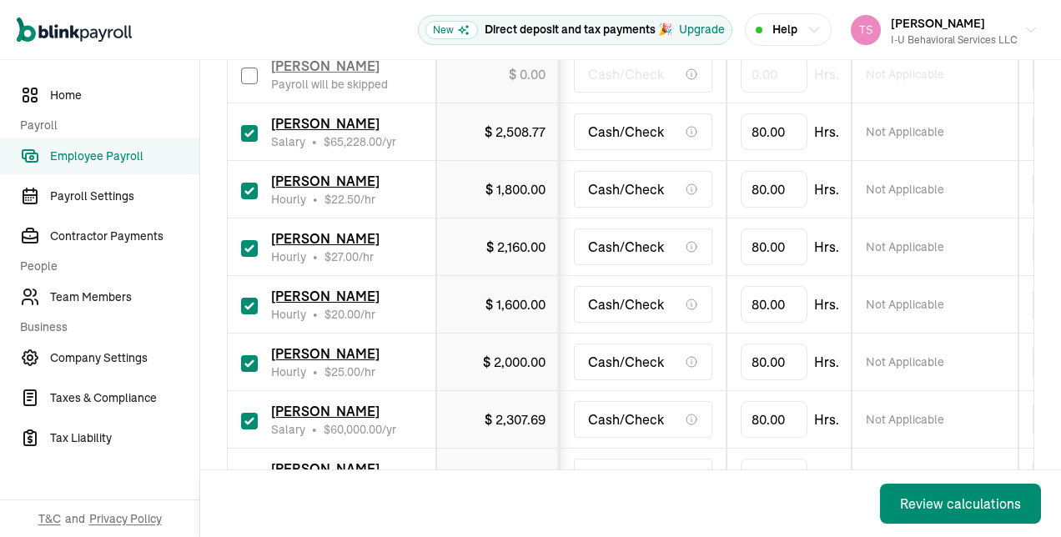
scroll to position [1310, 0]
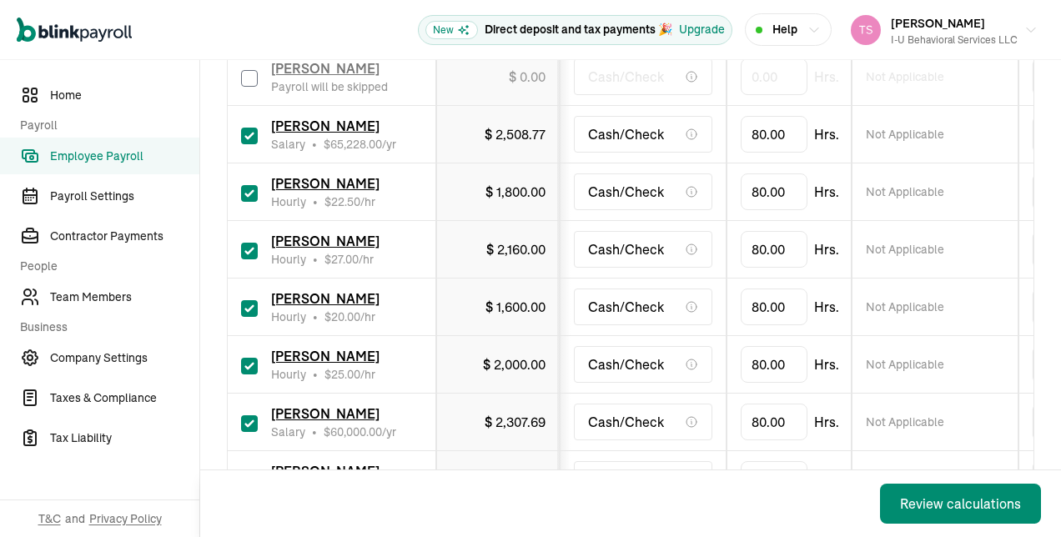
click at [255, 128] on input "checkbox" at bounding box center [249, 136] width 17 height 17
checkbox input "false"
type input "0.00"
click at [255, 185] on input "checkbox" at bounding box center [249, 193] width 17 height 17
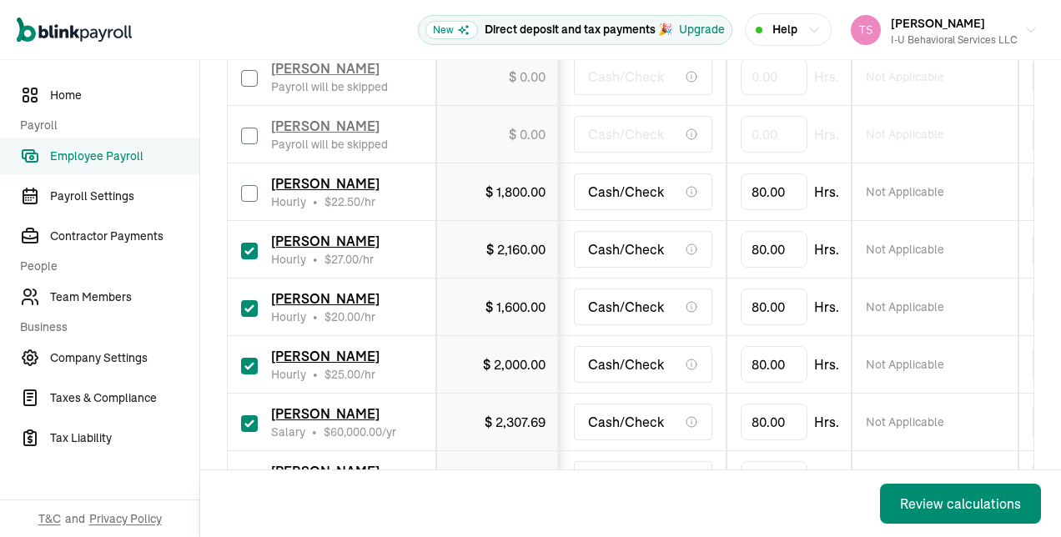
checkbox input "false"
type input "0.00"
click at [255, 243] on input "checkbox" at bounding box center [249, 251] width 17 height 17
checkbox input "false"
type input "0.00"
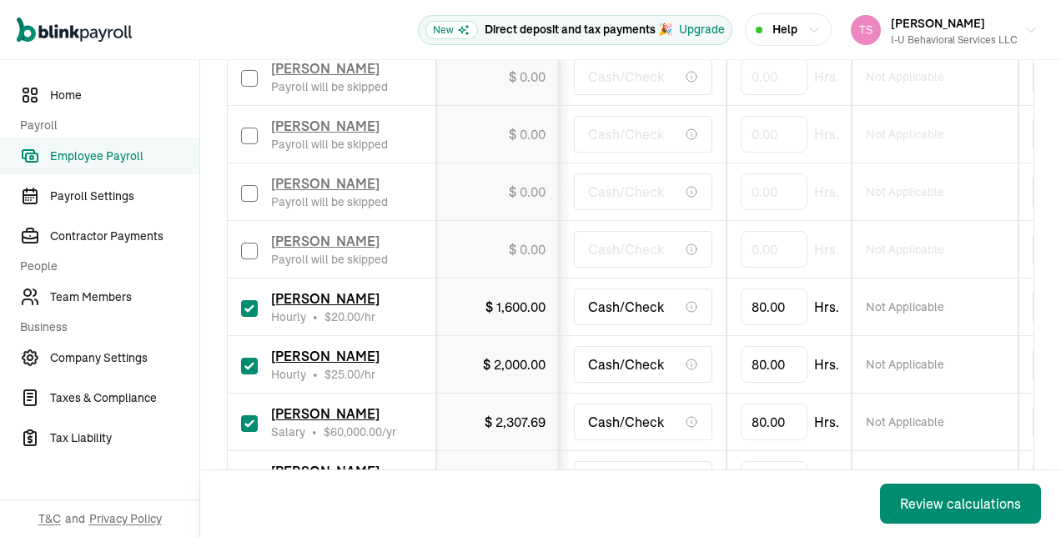
click at [254, 300] on input "checkbox" at bounding box center [249, 308] width 17 height 17
checkbox input "false"
type input "0.00"
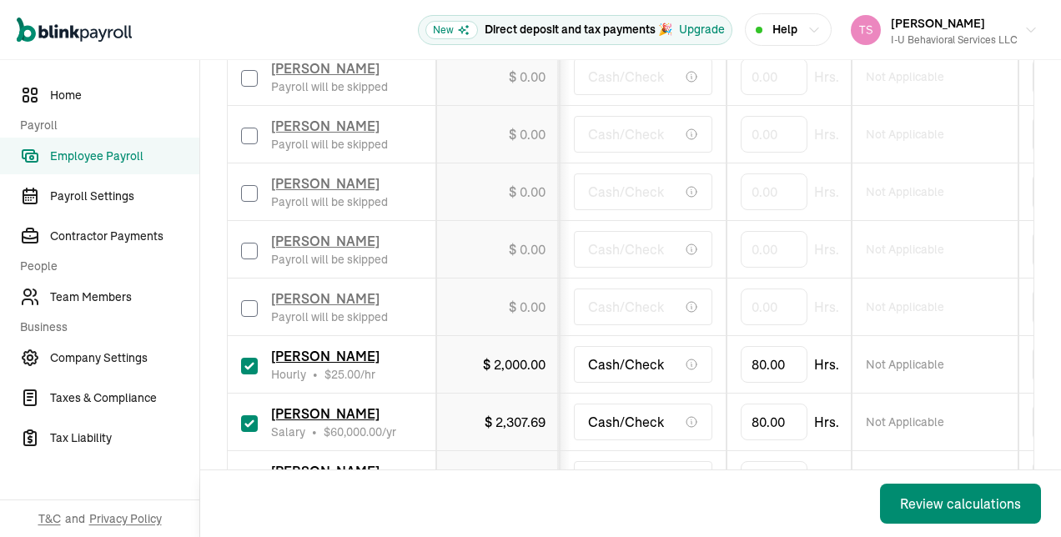
click at [253, 358] on input "checkbox" at bounding box center [249, 366] width 17 height 17
checkbox input "false"
type input "0.00"
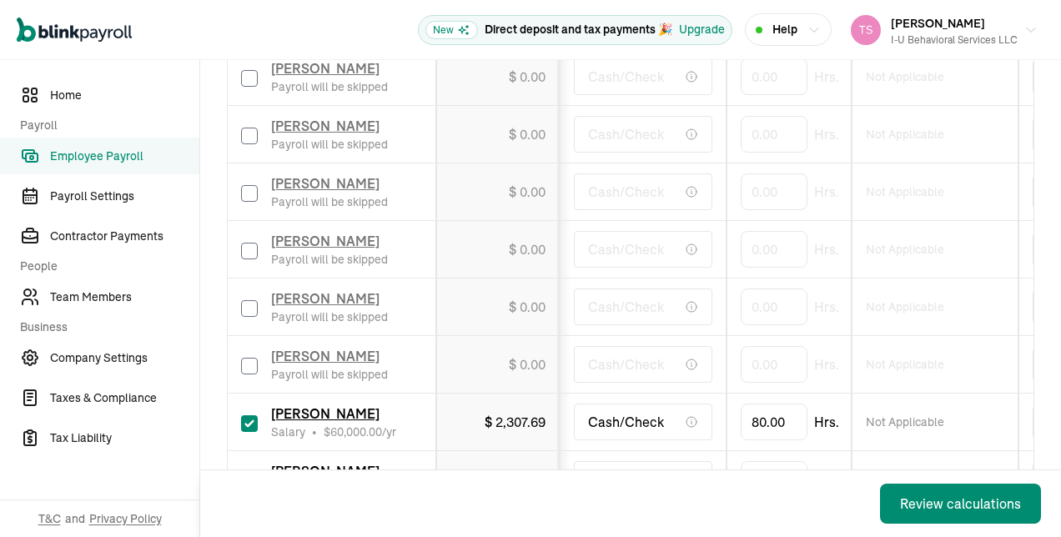
click at [250, 415] on input "checkbox" at bounding box center [249, 423] width 17 height 17
checkbox input "false"
type input "0.00"
click at [251, 473] on input "checkbox" at bounding box center [249, 481] width 17 height 17
checkbox input "false"
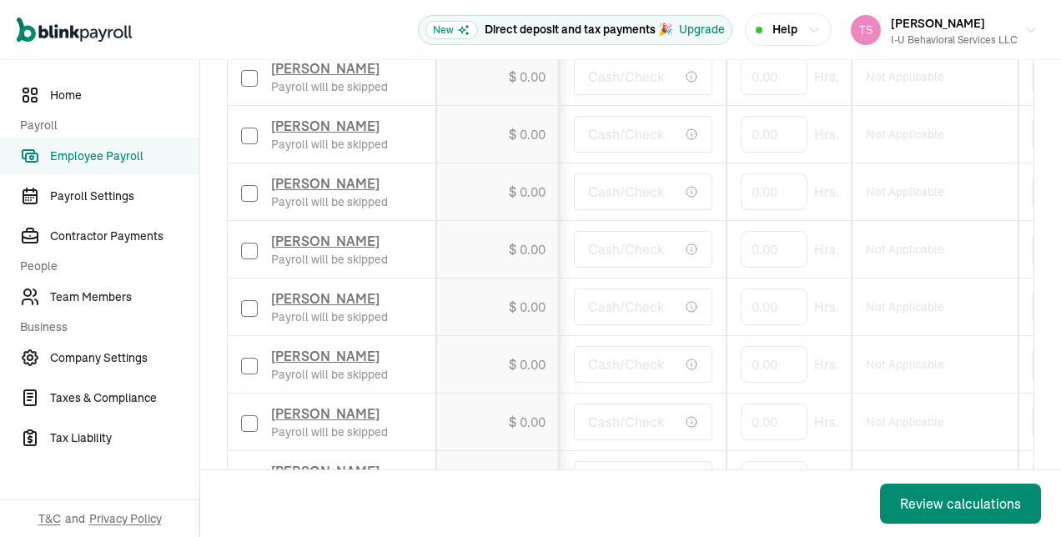
type input "0.00"
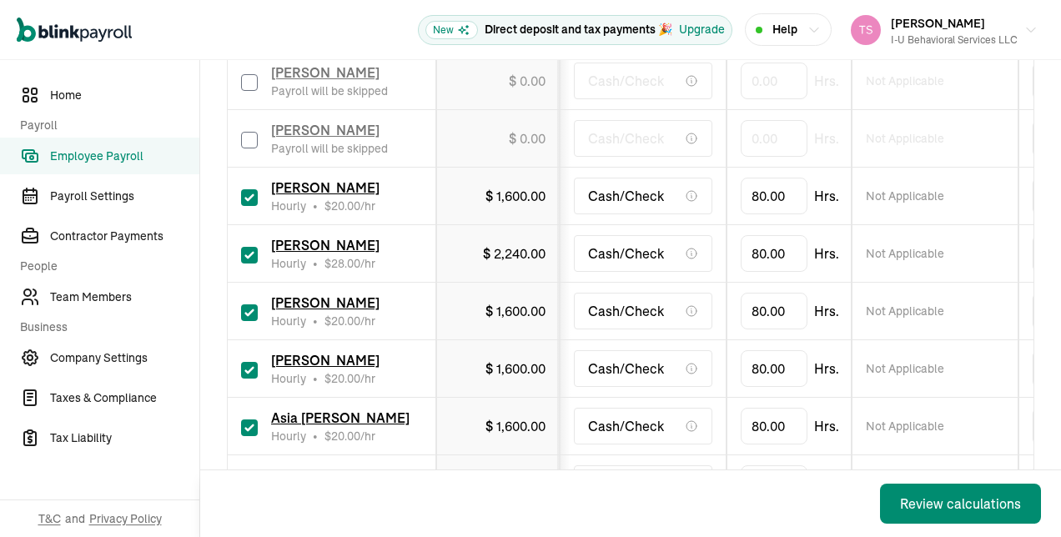
scroll to position [1669, 0]
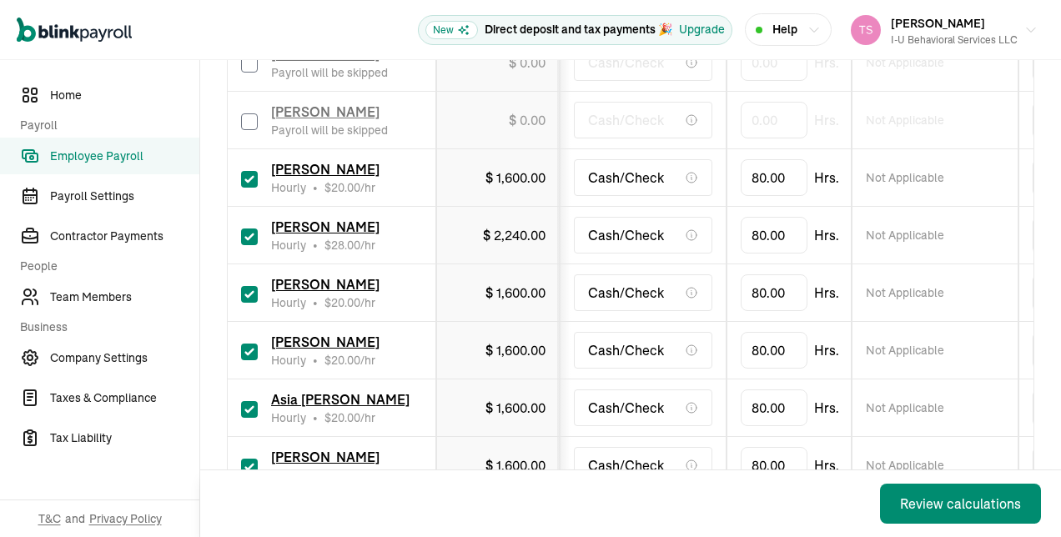
click at [252, 171] on input "checkbox" at bounding box center [249, 179] width 17 height 17
checkbox input "false"
type input "0.00"
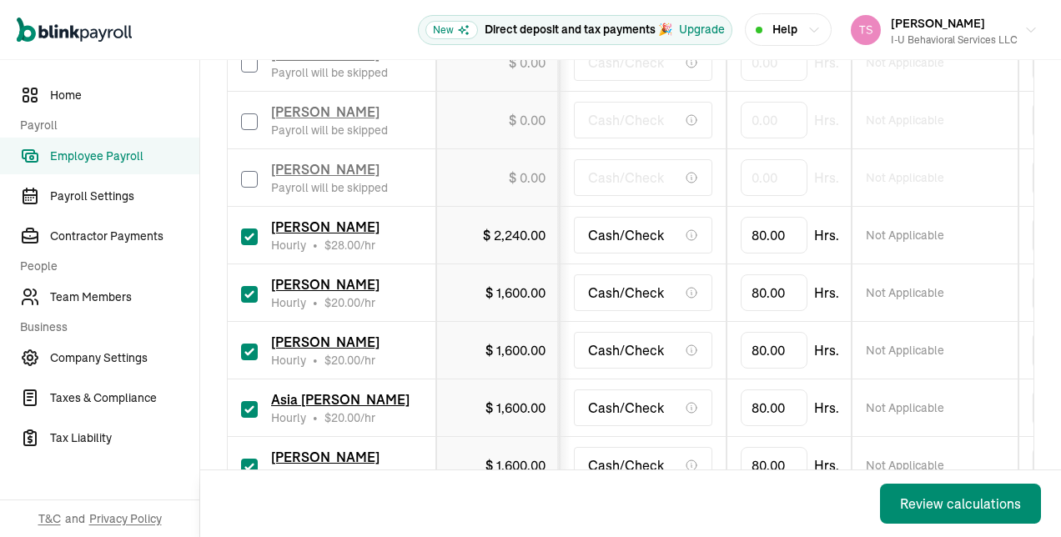
click at [252, 228] on input "checkbox" at bounding box center [249, 236] width 17 height 17
checkbox input "false"
type input "0.00"
click at [248, 286] on input "checkbox" at bounding box center [249, 294] width 17 height 17
checkbox input "false"
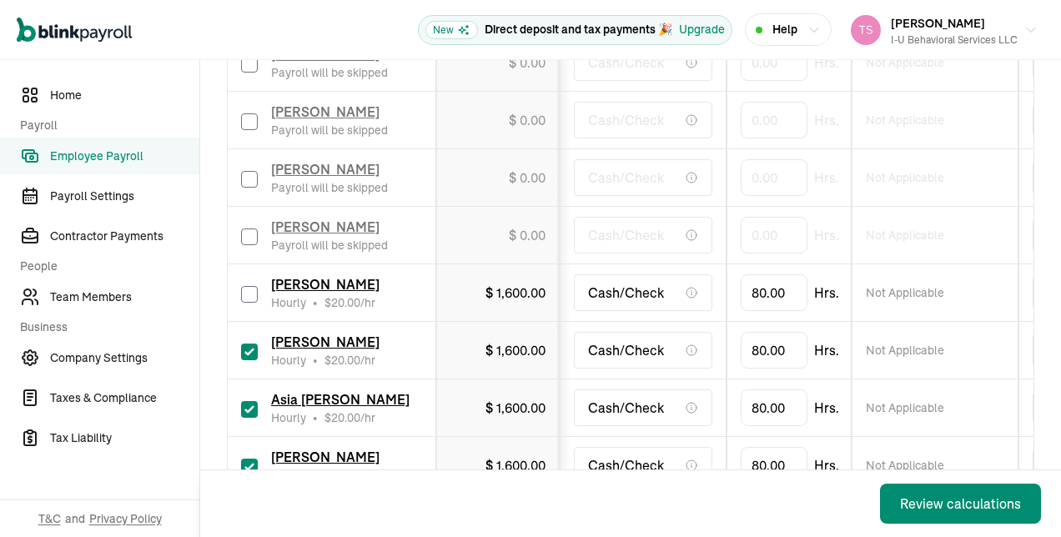
type input "0.00"
click at [249, 344] on input "checkbox" at bounding box center [249, 352] width 17 height 17
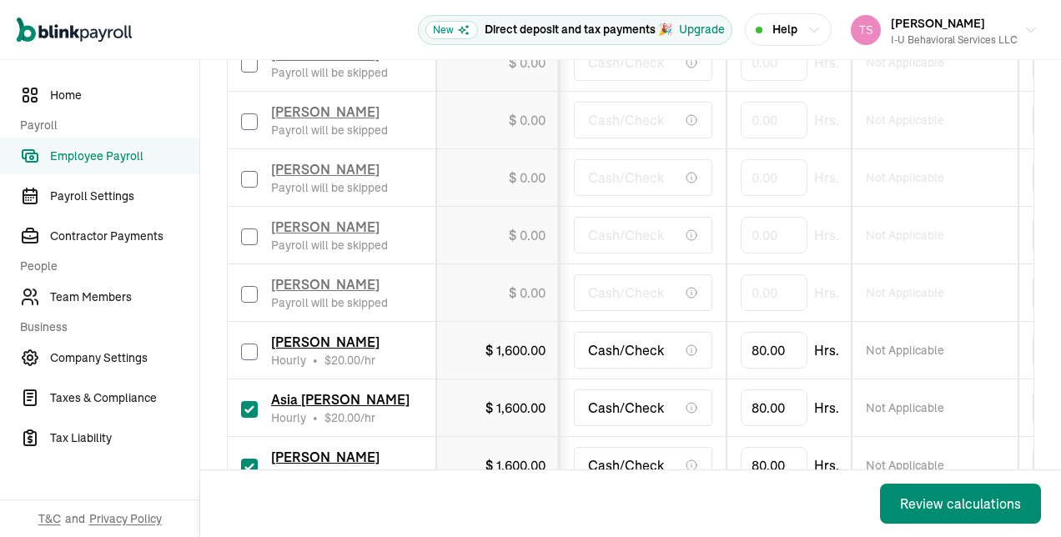
checkbox input "false"
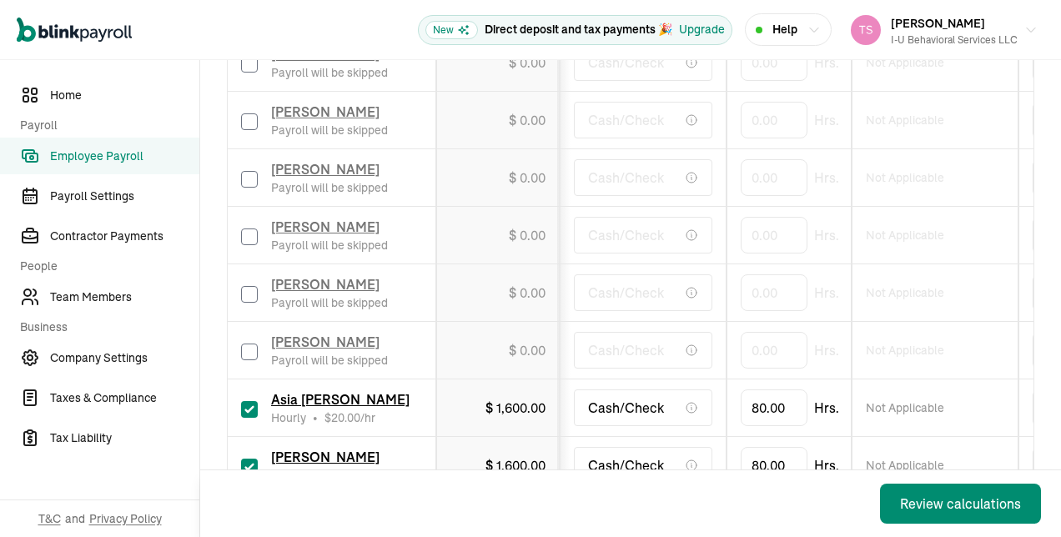
type input "0.00"
click at [248, 389] on div "Asia [PERSON_NAME] Hourly • $ 20.00 /hr" at bounding box center [331, 407] width 181 height 37
click at [248, 401] on input "checkbox" at bounding box center [249, 409] width 17 height 17
checkbox input "false"
type input "0.00"
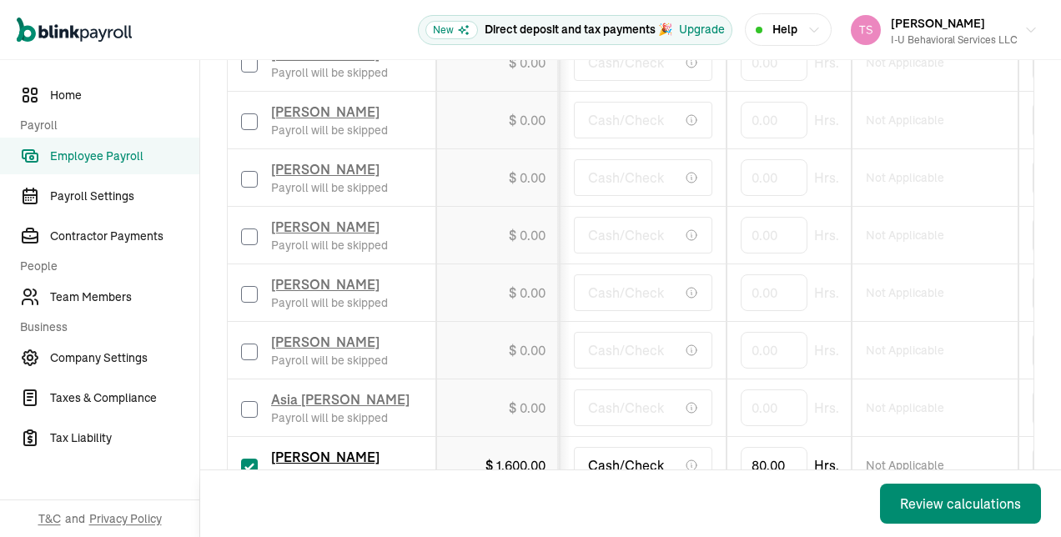
click at [249, 459] on input "checkbox" at bounding box center [249, 467] width 17 height 17
checkbox input "false"
type input "0.00"
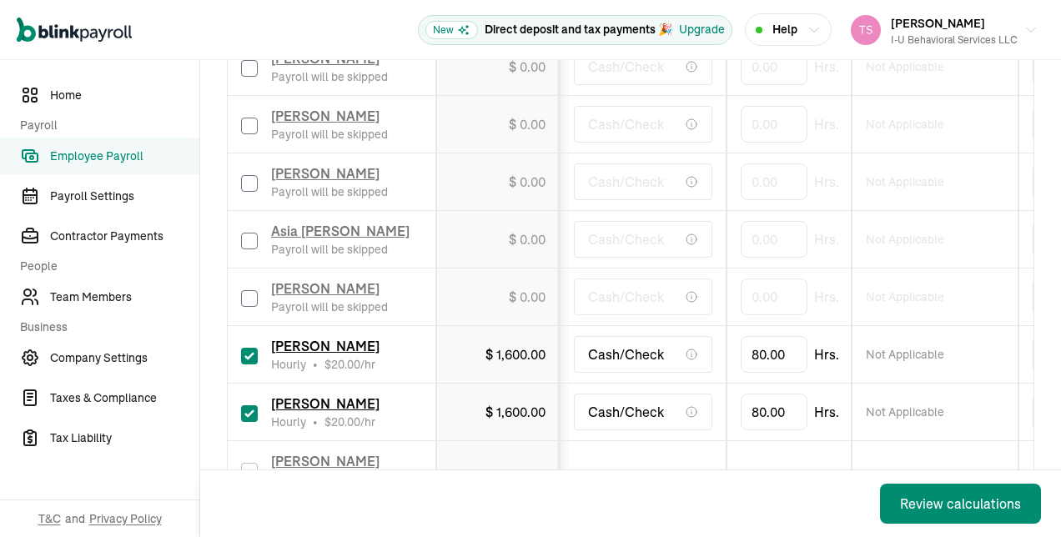
scroll to position [1906, 0]
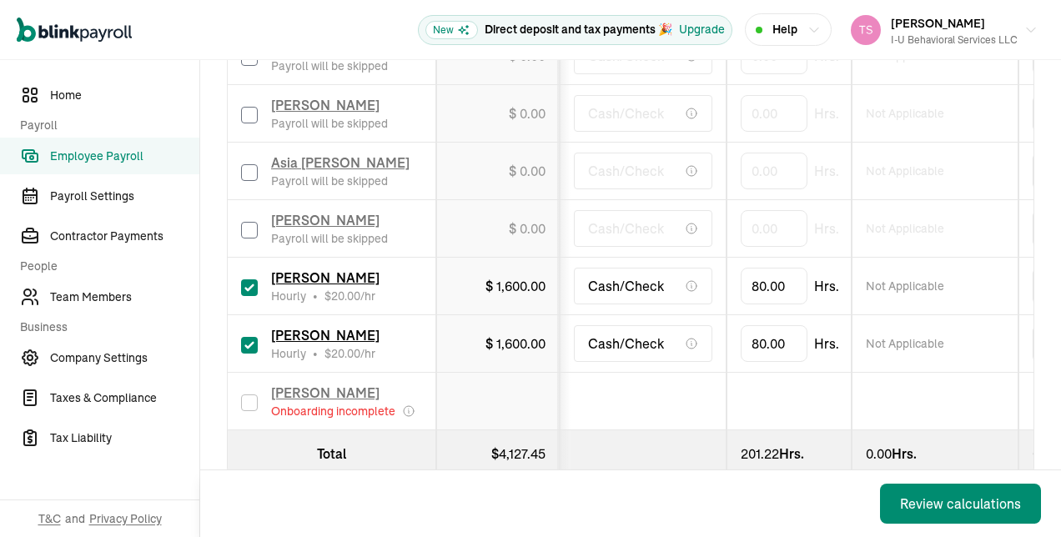
click at [245, 279] on input "checkbox" at bounding box center [249, 287] width 17 height 17
checkbox input "false"
type input "0.00"
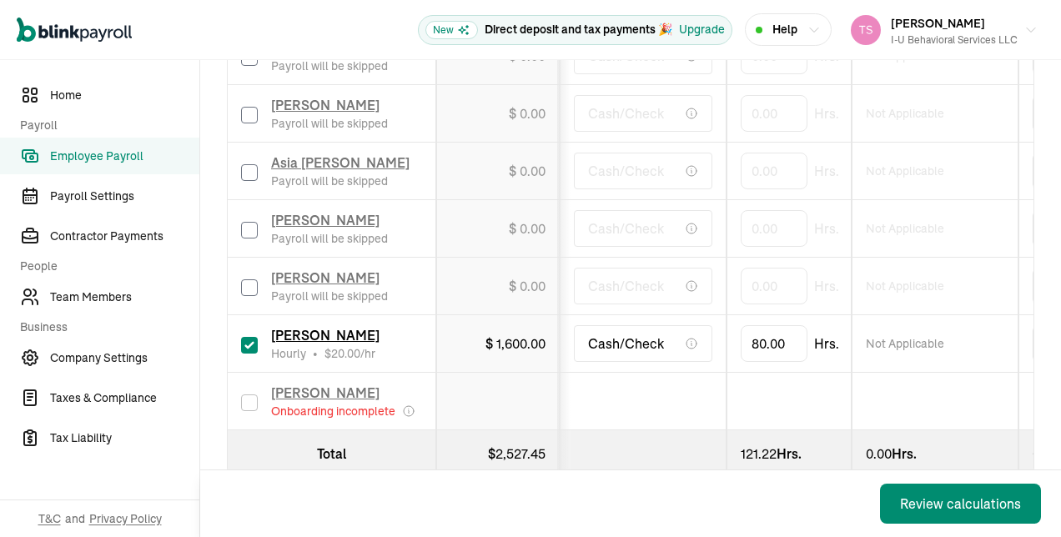
click at [252, 337] on input "checkbox" at bounding box center [249, 345] width 17 height 17
checkbox input "false"
type input "0.00"
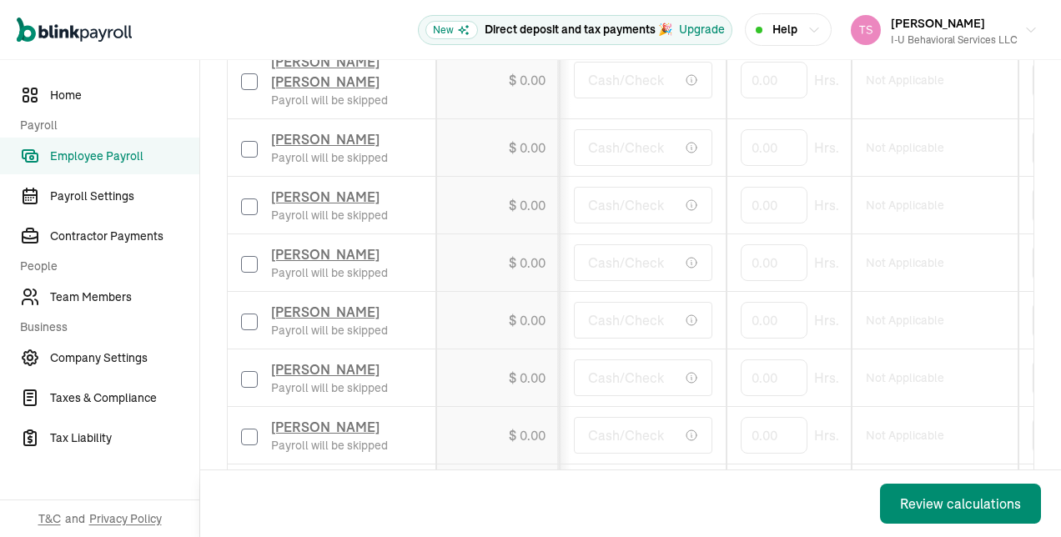
scroll to position [1238, 0]
click at [934, 500] on div "Review calculations" at bounding box center [960, 504] width 121 height 20
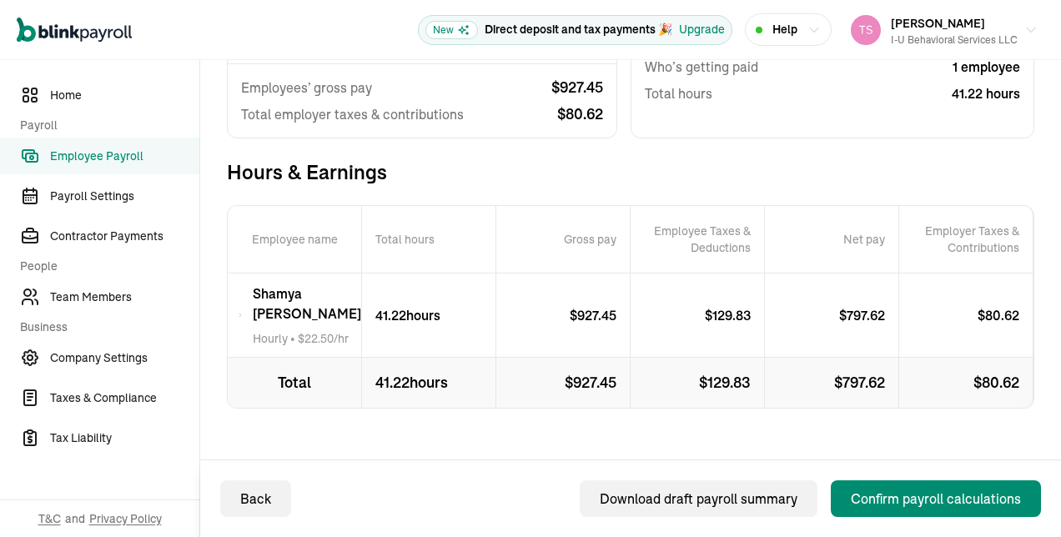
scroll to position [243, 0]
